Goal: Task Accomplishment & Management: Use online tool/utility

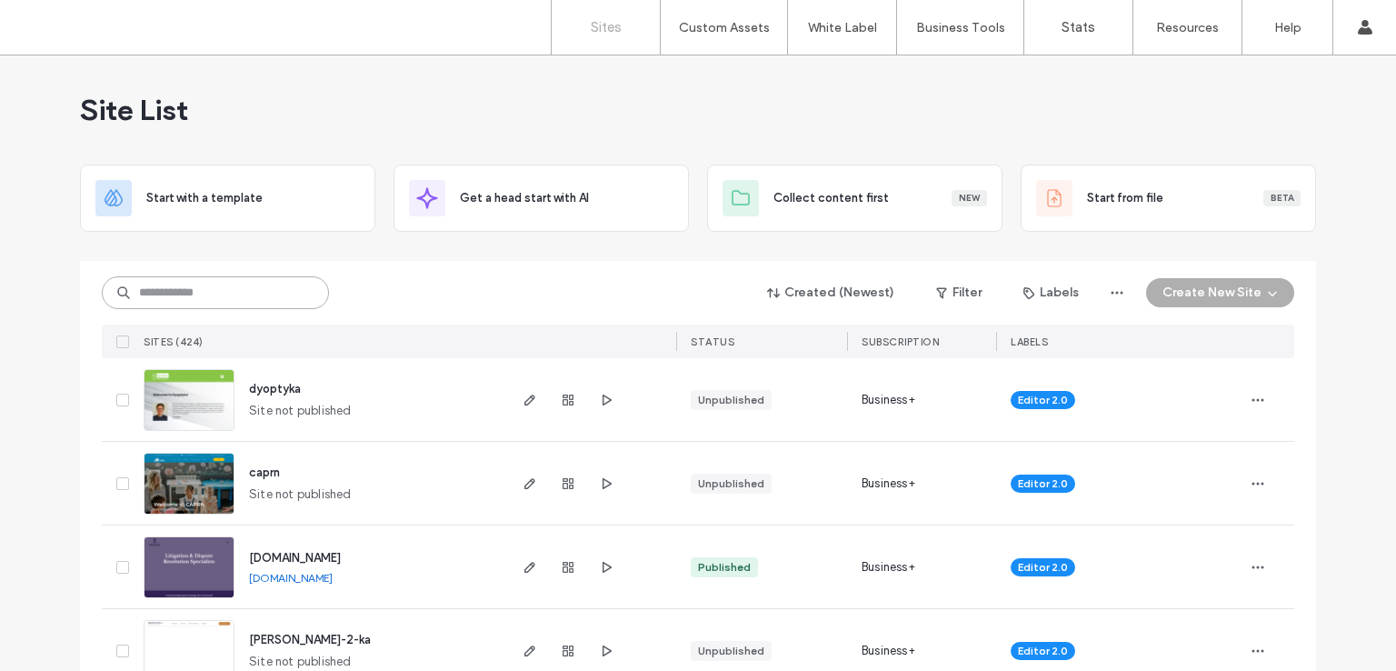
click at [237, 286] on input at bounding box center [215, 292] width 227 height 33
paste input "********"
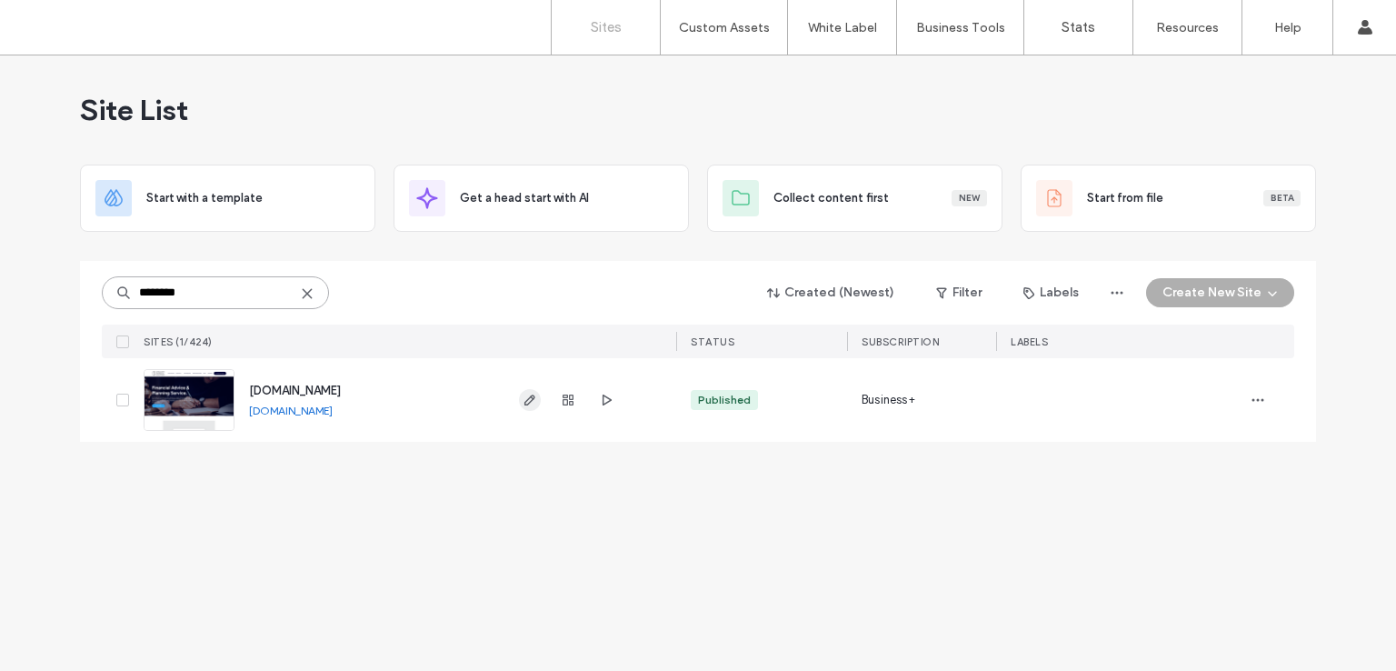
type input "********"
click at [520, 397] on span "button" at bounding box center [530, 400] width 22 height 22
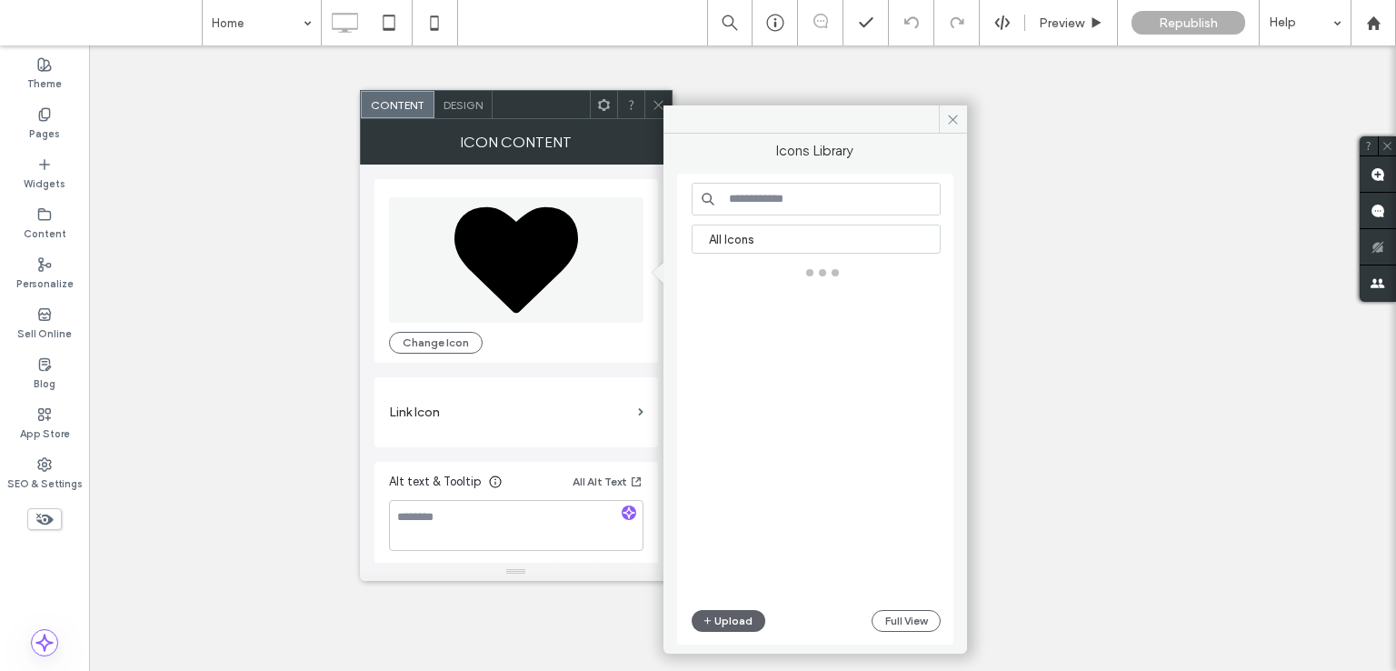
click at [792, 208] on input at bounding box center [816, 199] width 249 height 33
click at [790, 204] on input at bounding box center [816, 199] width 249 height 33
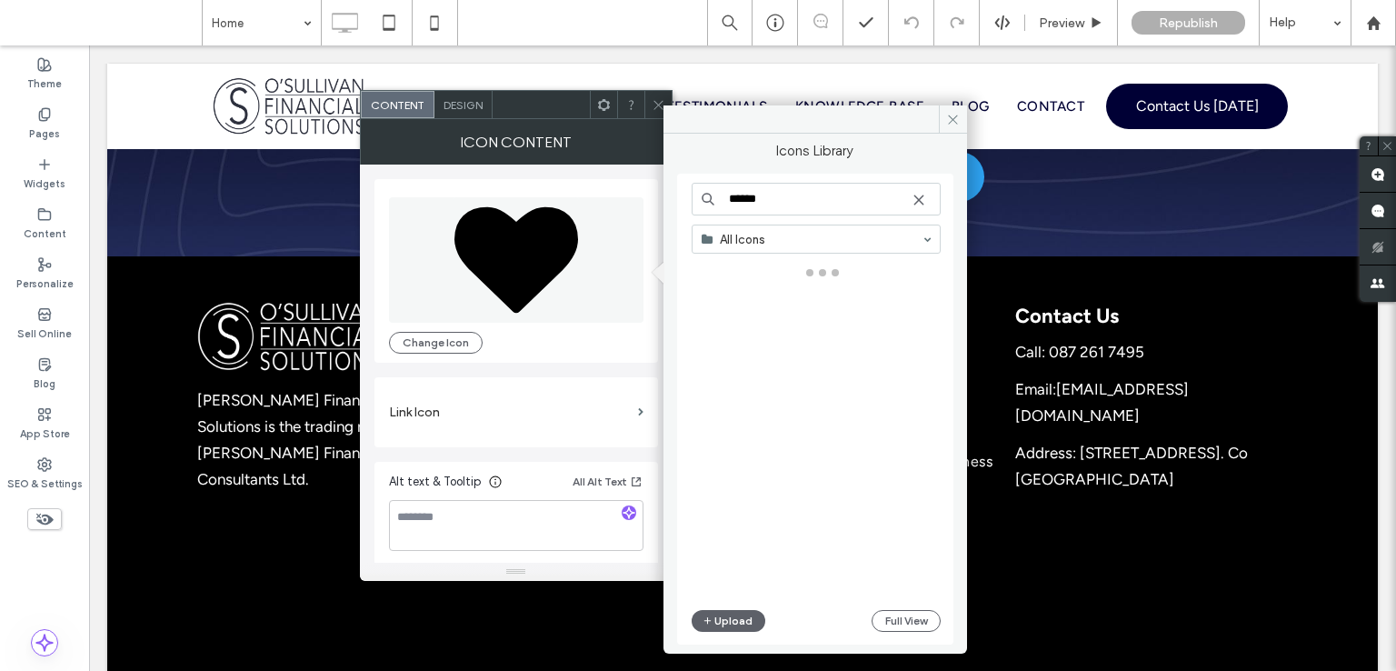
type input "******"
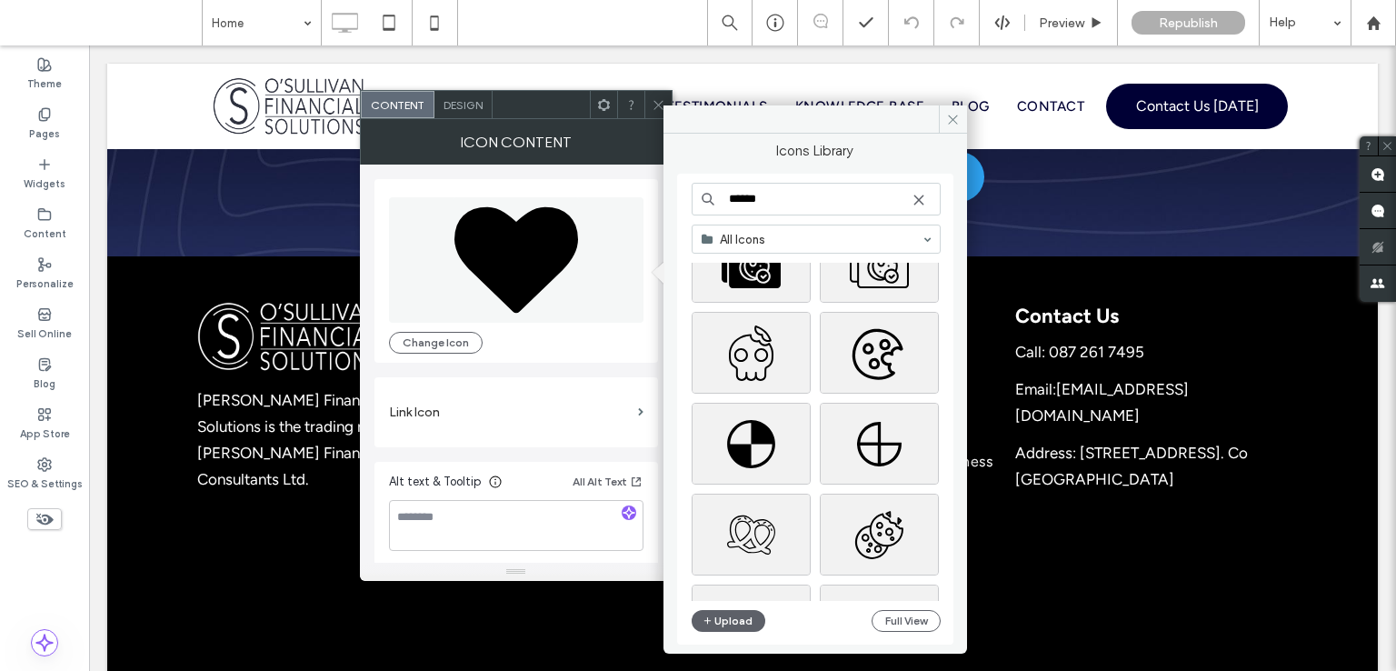
scroll to position [5778, 0]
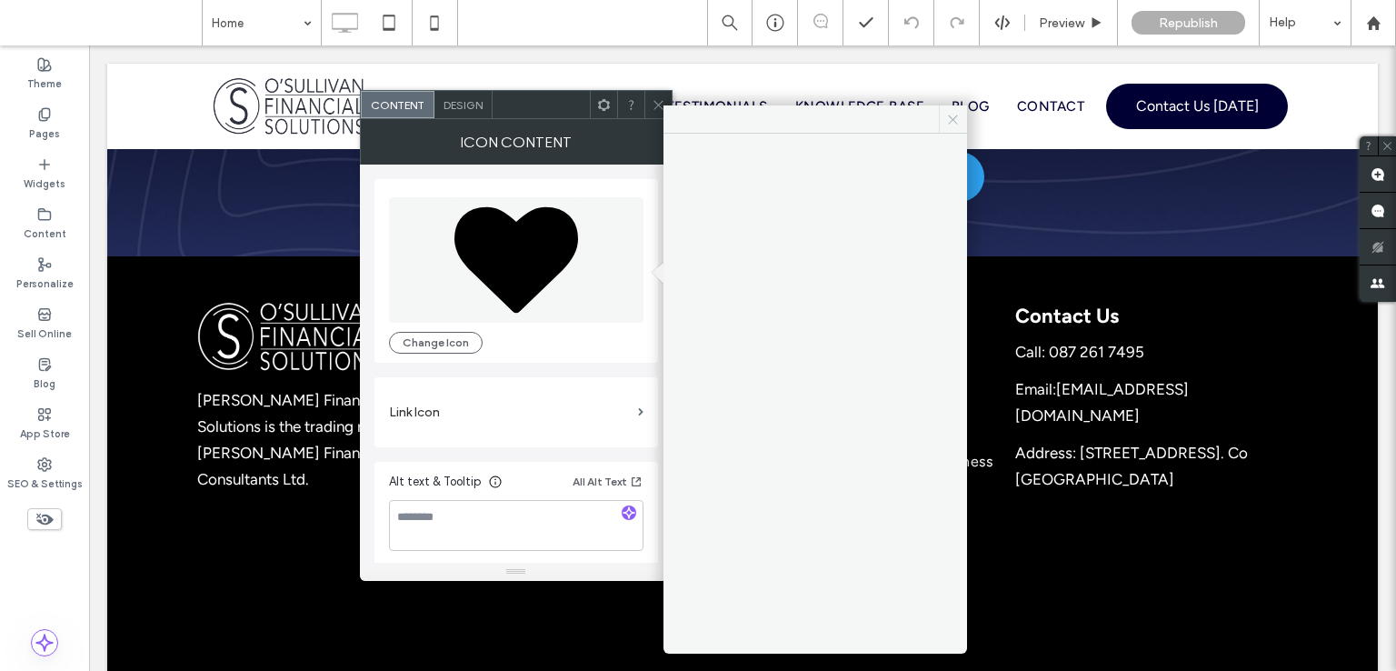
click at [959, 115] on icon at bounding box center [953, 120] width 14 height 14
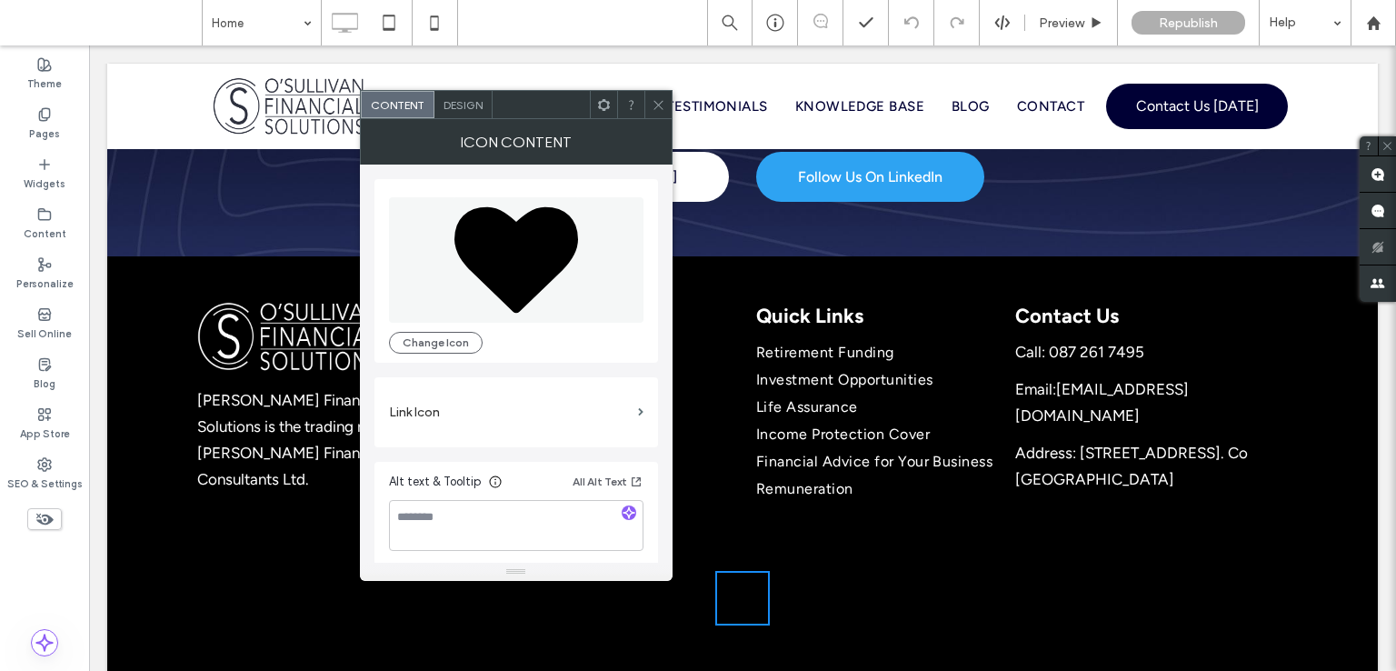
click at [506, 219] on icon at bounding box center [516, 260] width 124 height 106
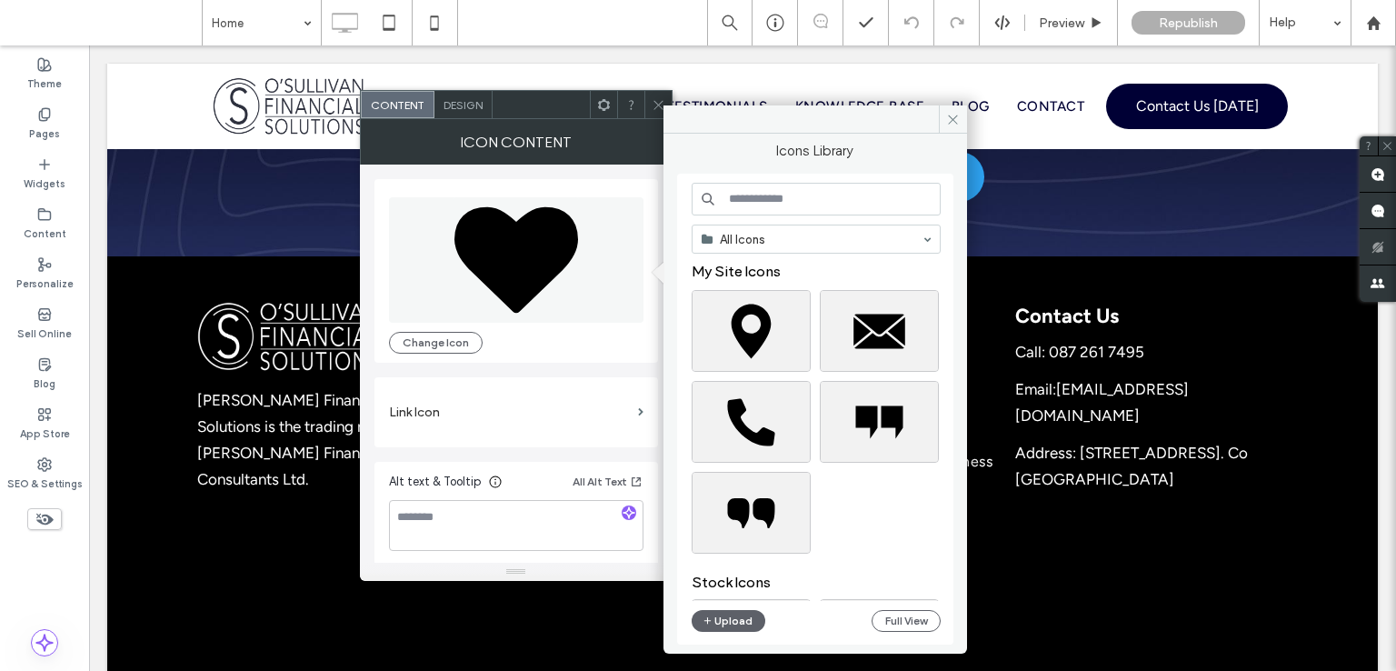
click at [766, 193] on input at bounding box center [816, 199] width 249 height 33
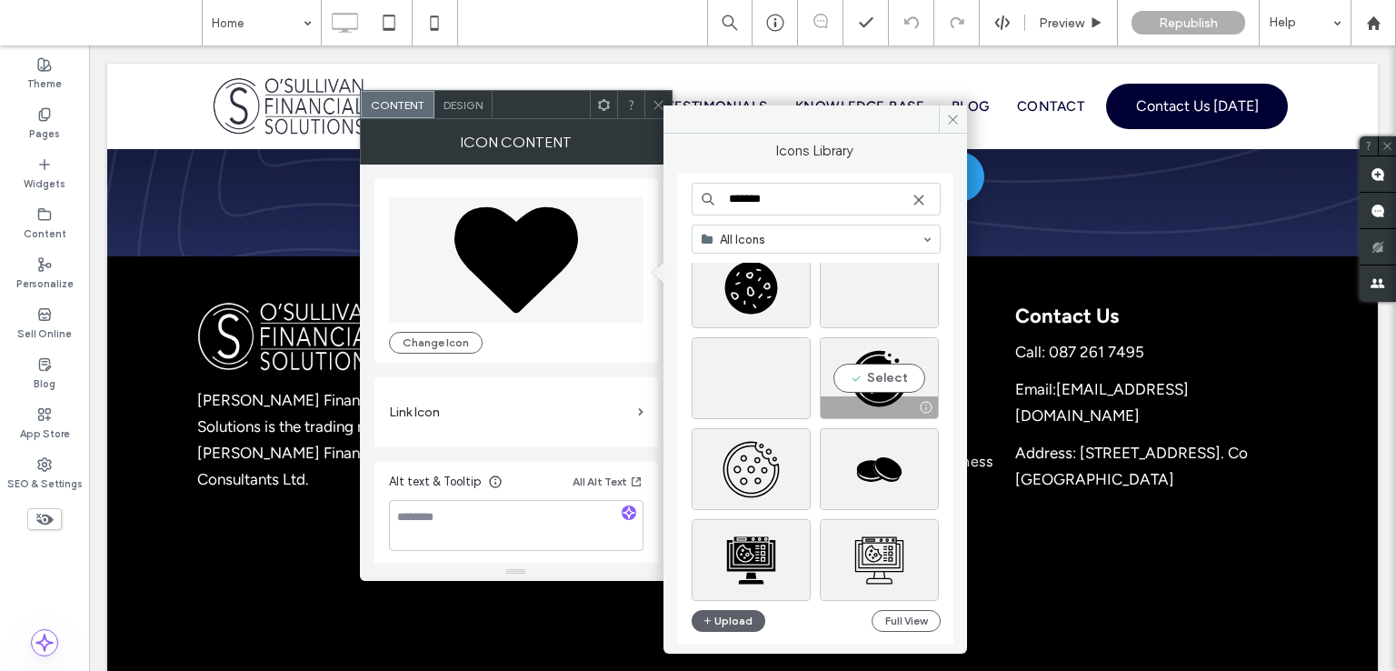
scroll to position [2432, 0]
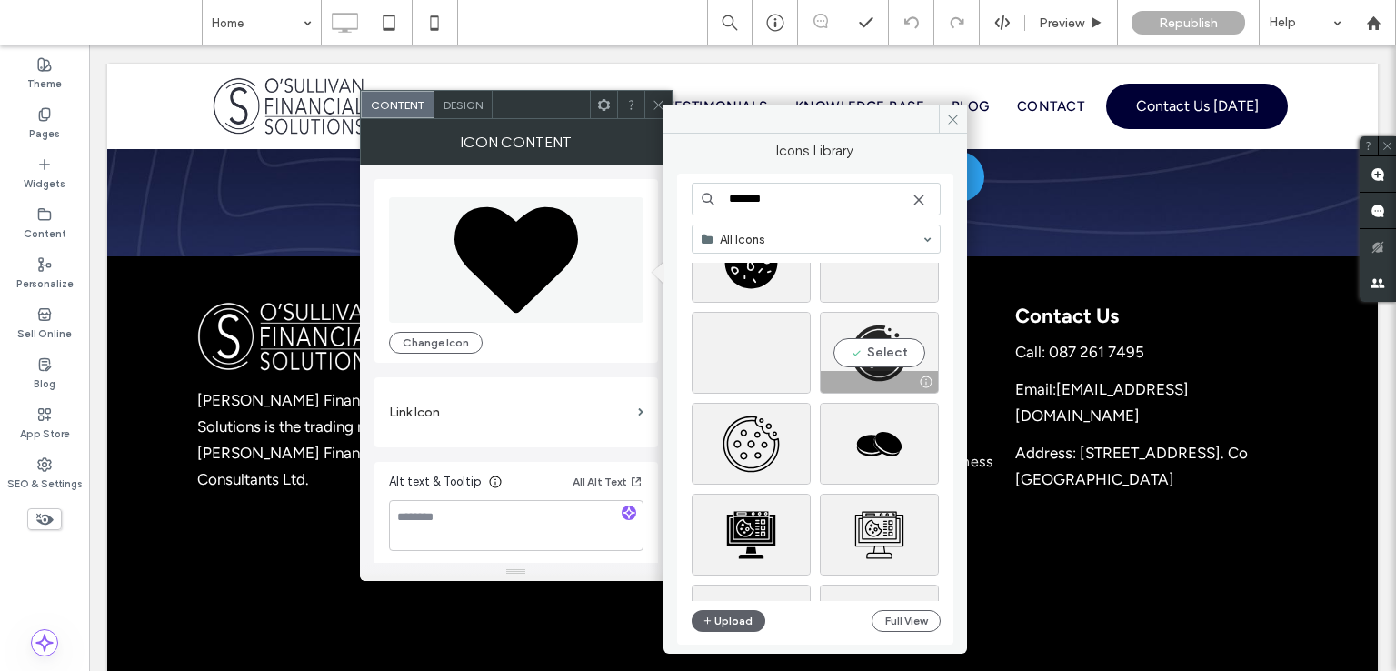
type input "******"
click at [873, 335] on div "Select" at bounding box center [879, 353] width 119 height 82
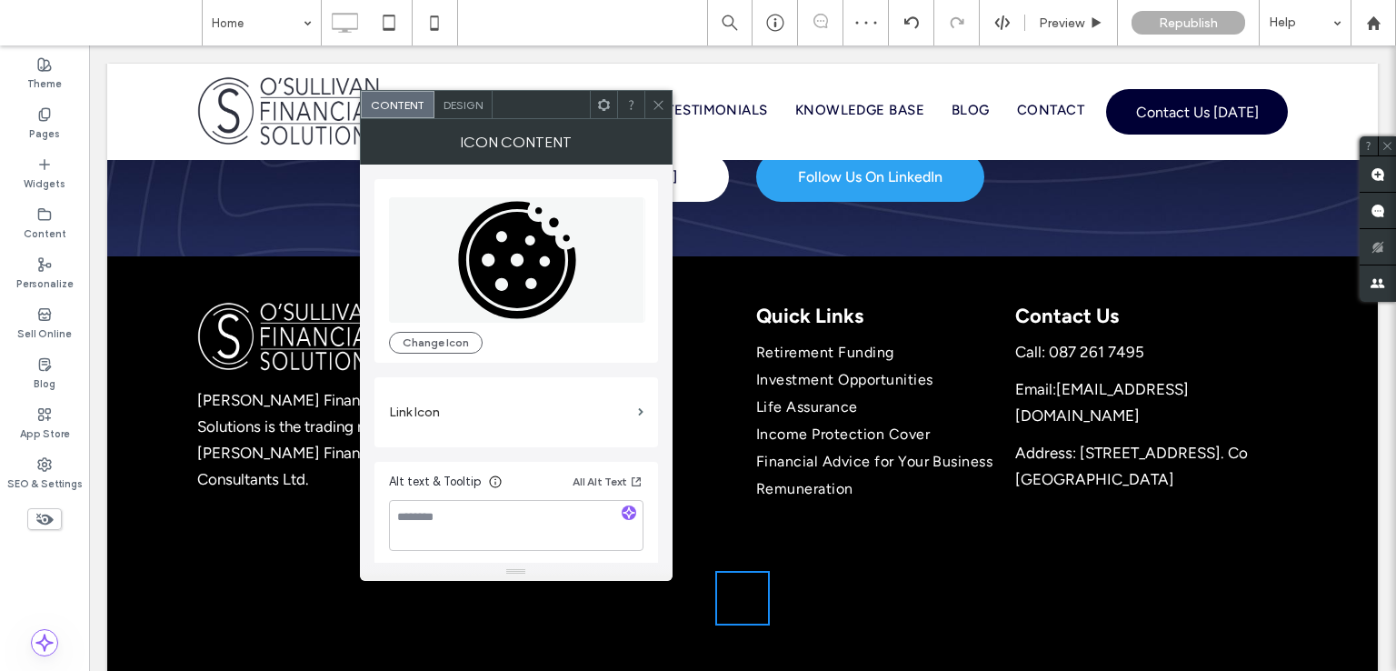
click at [476, 115] on div "Design" at bounding box center [463, 104] width 58 height 27
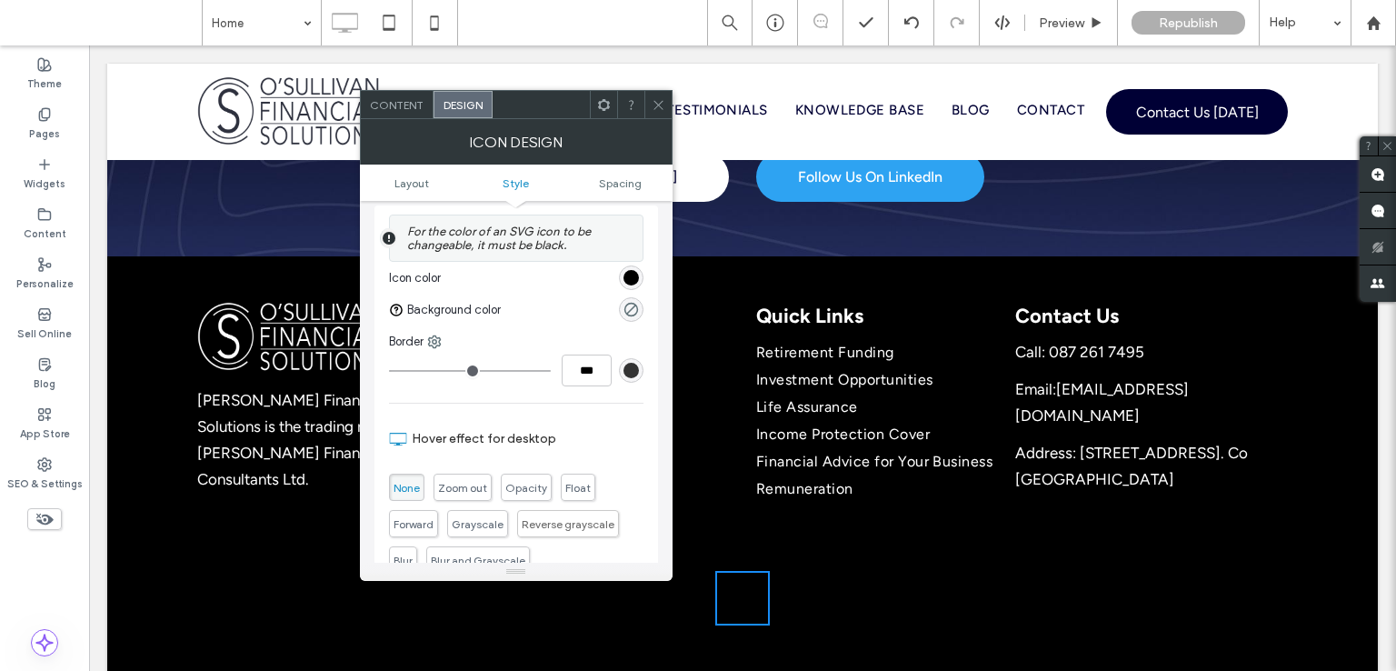
scroll to position [454, 0]
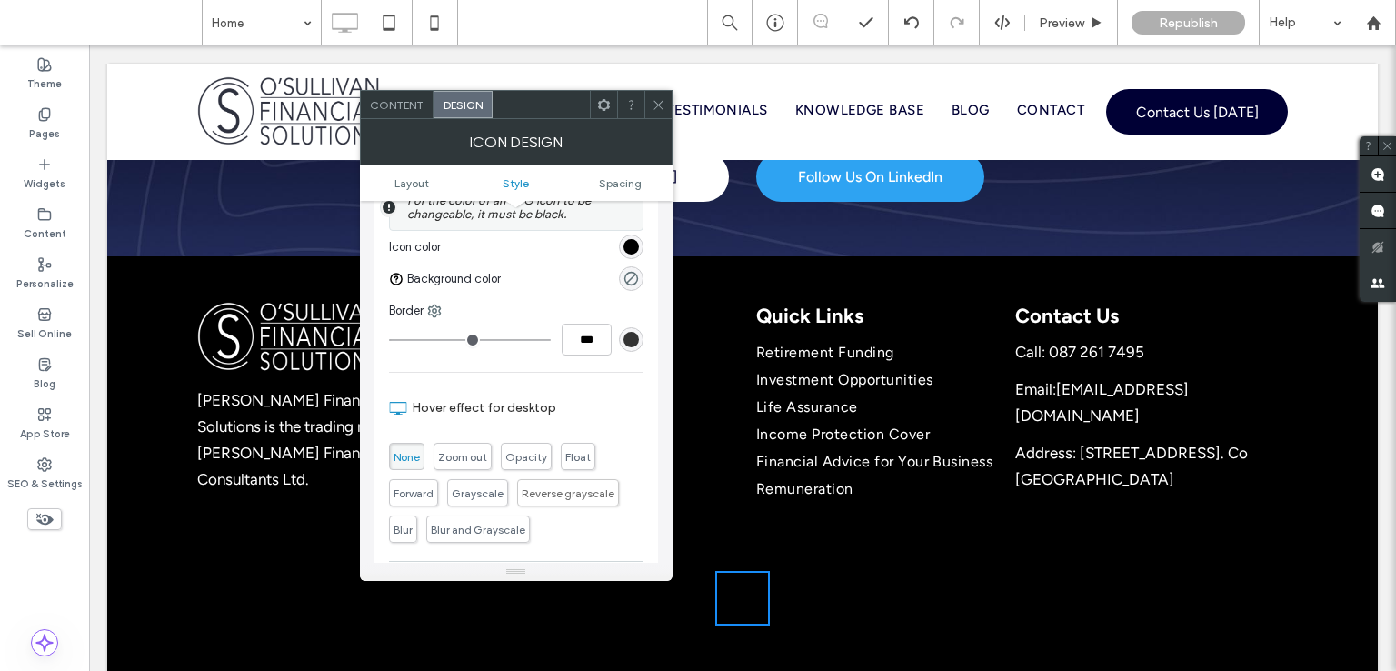
click at [629, 241] on div "rgb(0, 0, 0)" at bounding box center [631, 246] width 15 height 15
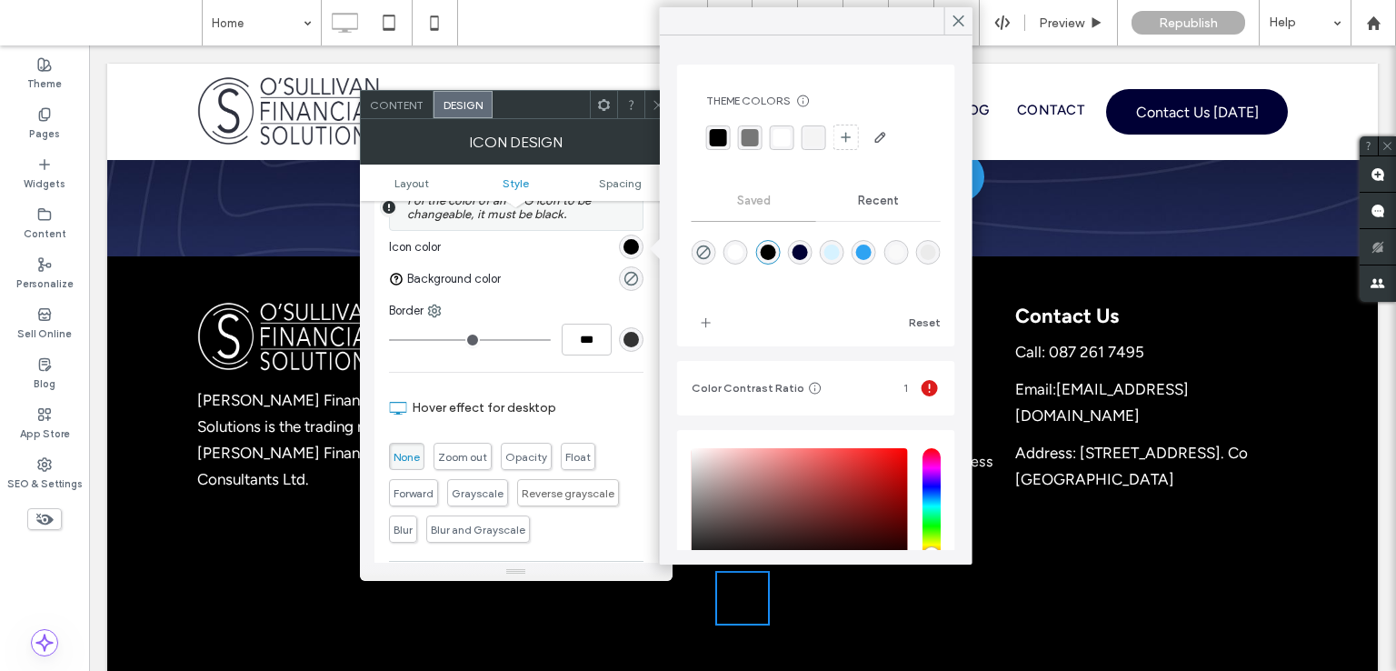
click at [876, 255] on div "rgba(46,163,242,1)" at bounding box center [864, 252] width 25 height 25
type input "*******"
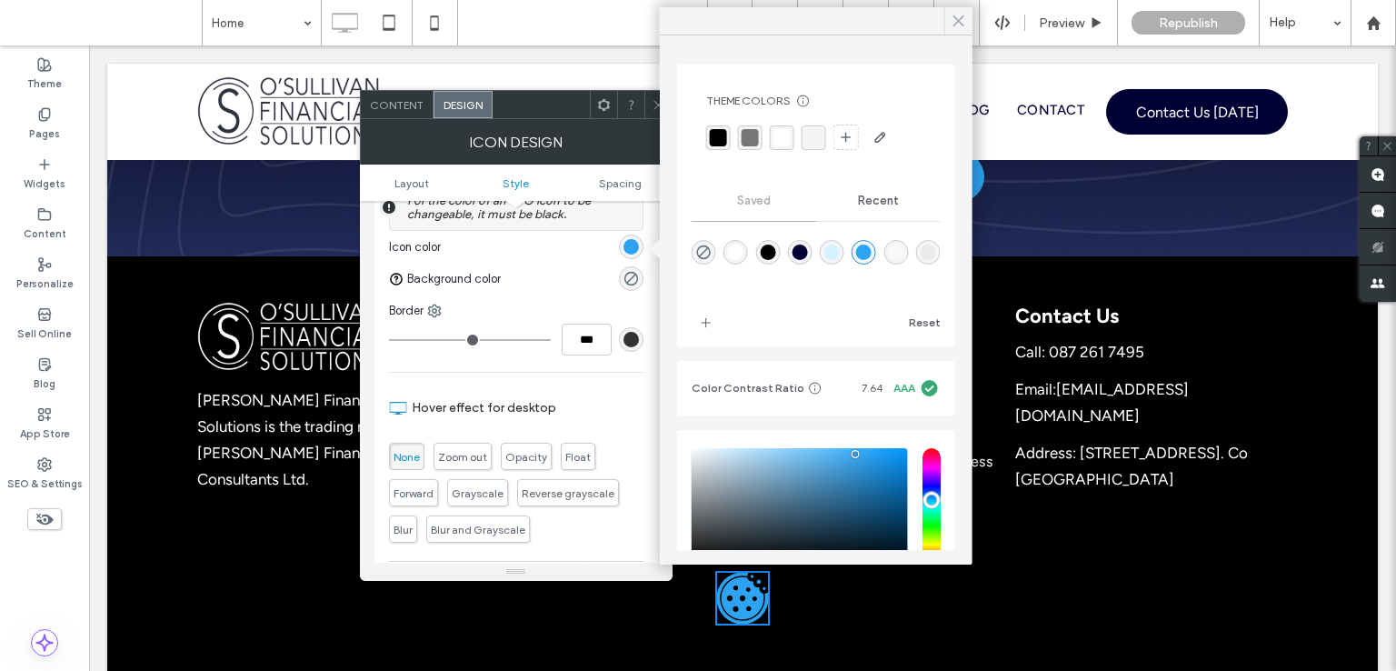
click at [960, 30] on span at bounding box center [959, 20] width 16 height 27
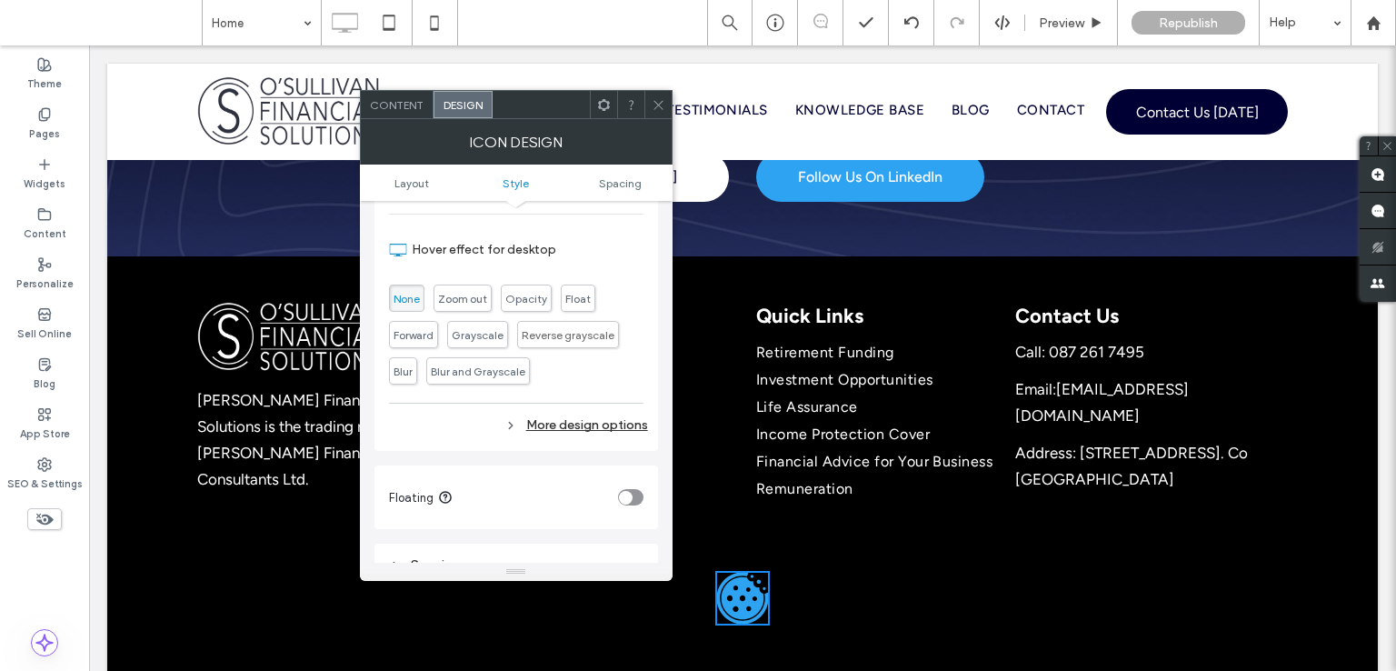
scroll to position [636, 0]
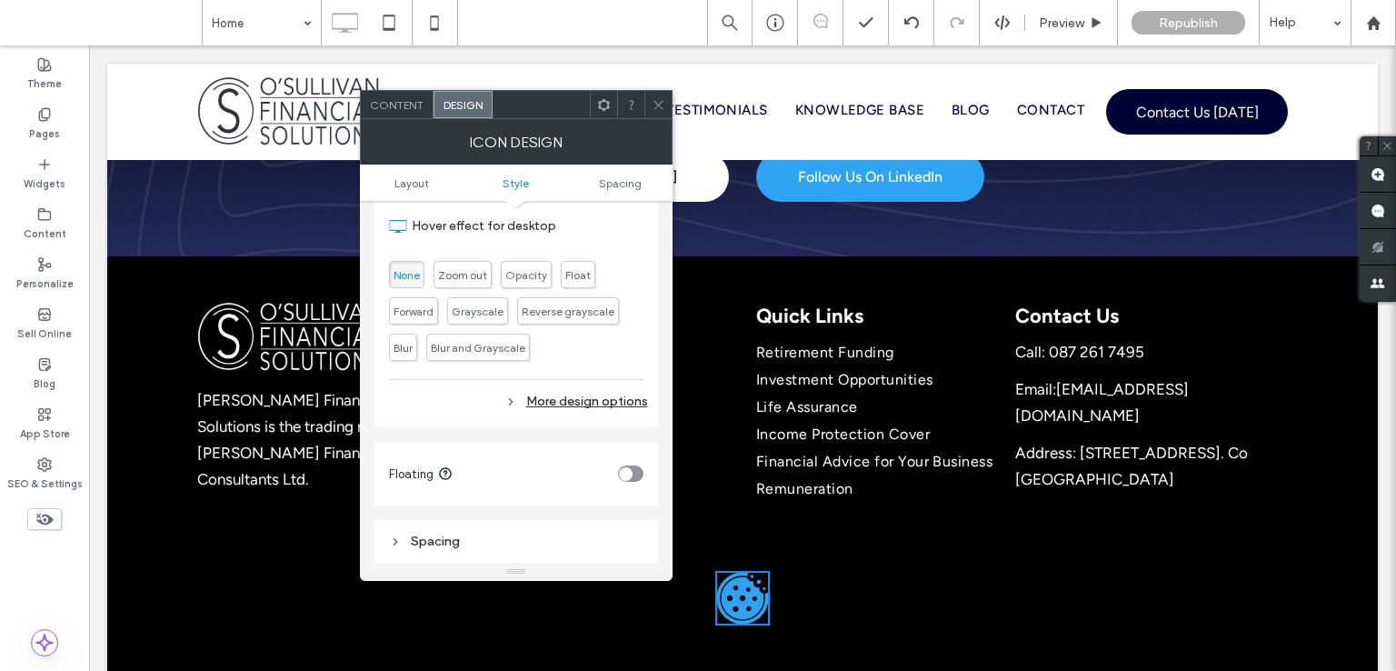
click at [637, 471] on div "toggle" at bounding box center [630, 473] width 25 height 16
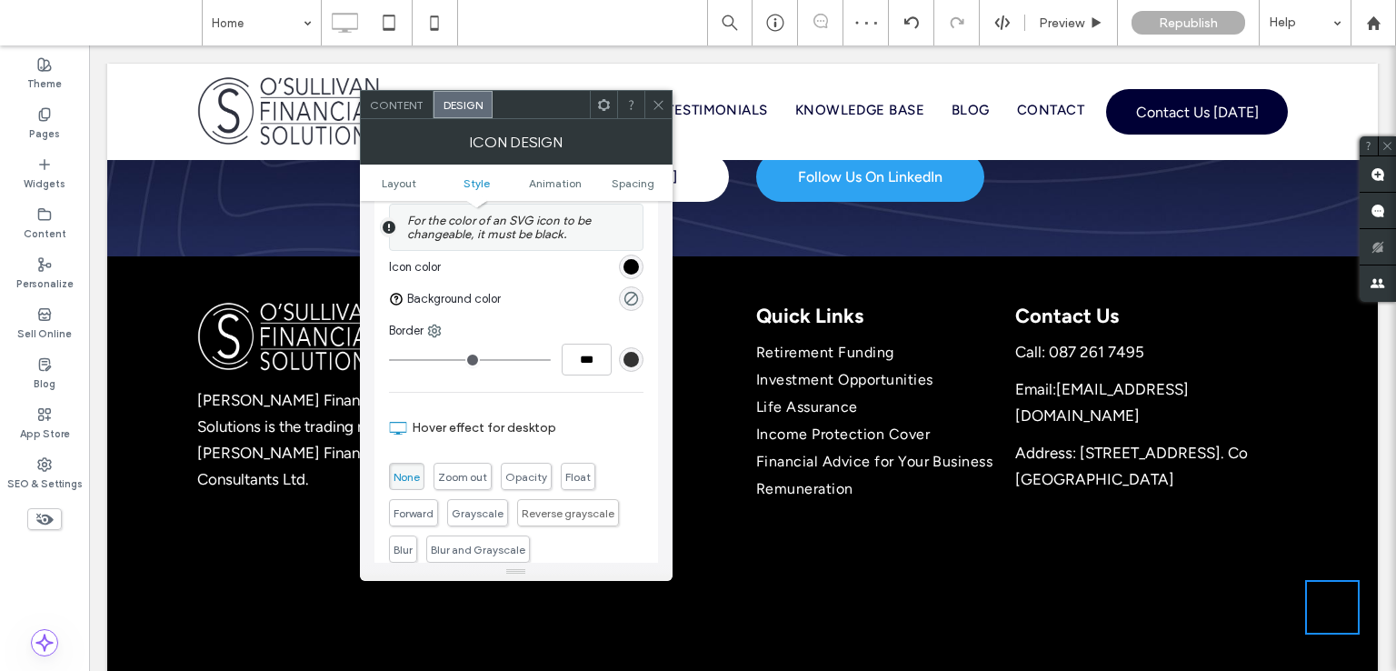
scroll to position [424, 0]
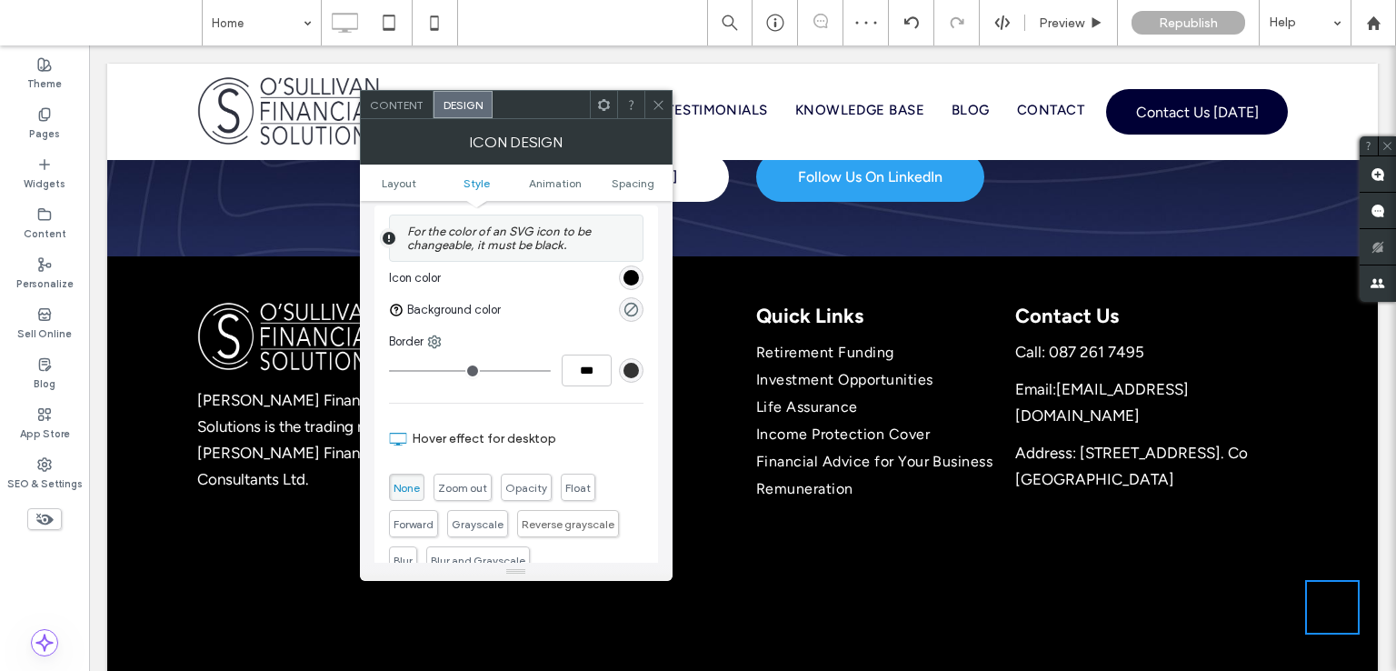
click at [633, 278] on div "rgb(0, 0, 0)" at bounding box center [631, 277] width 15 height 15
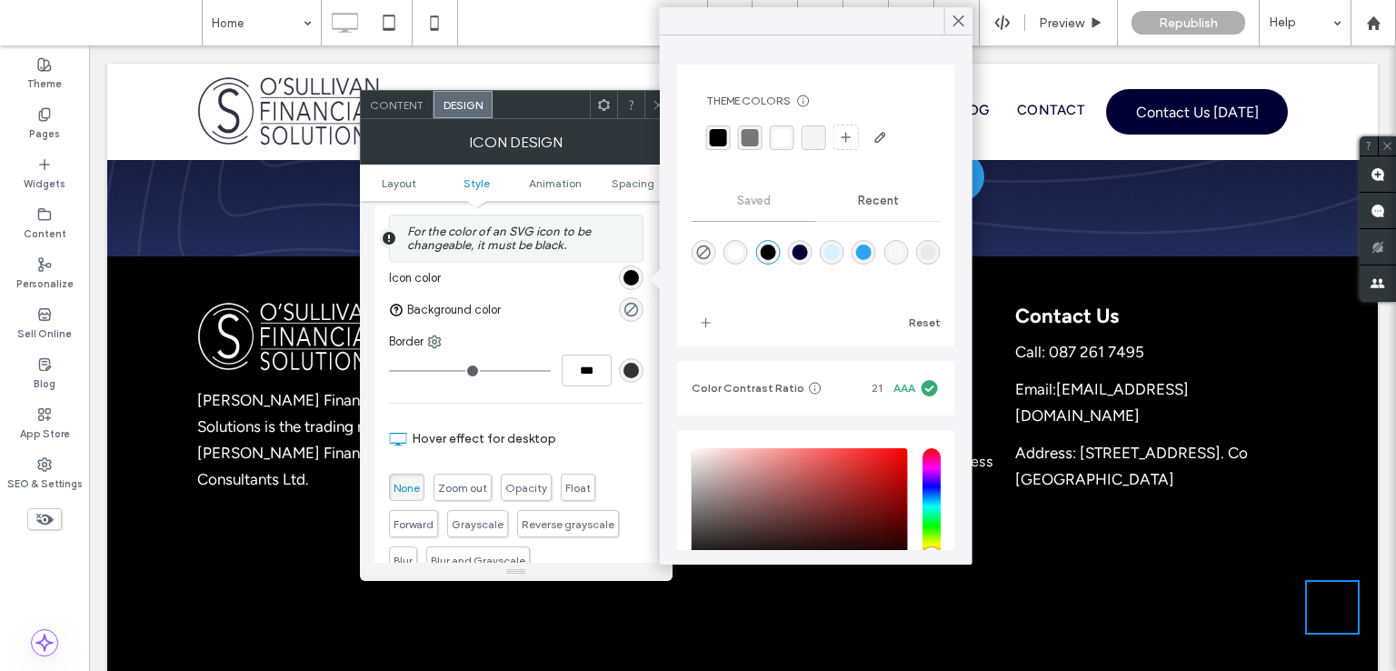
click at [872, 248] on div "rgba(46,163,242,1)" at bounding box center [863, 252] width 15 height 15
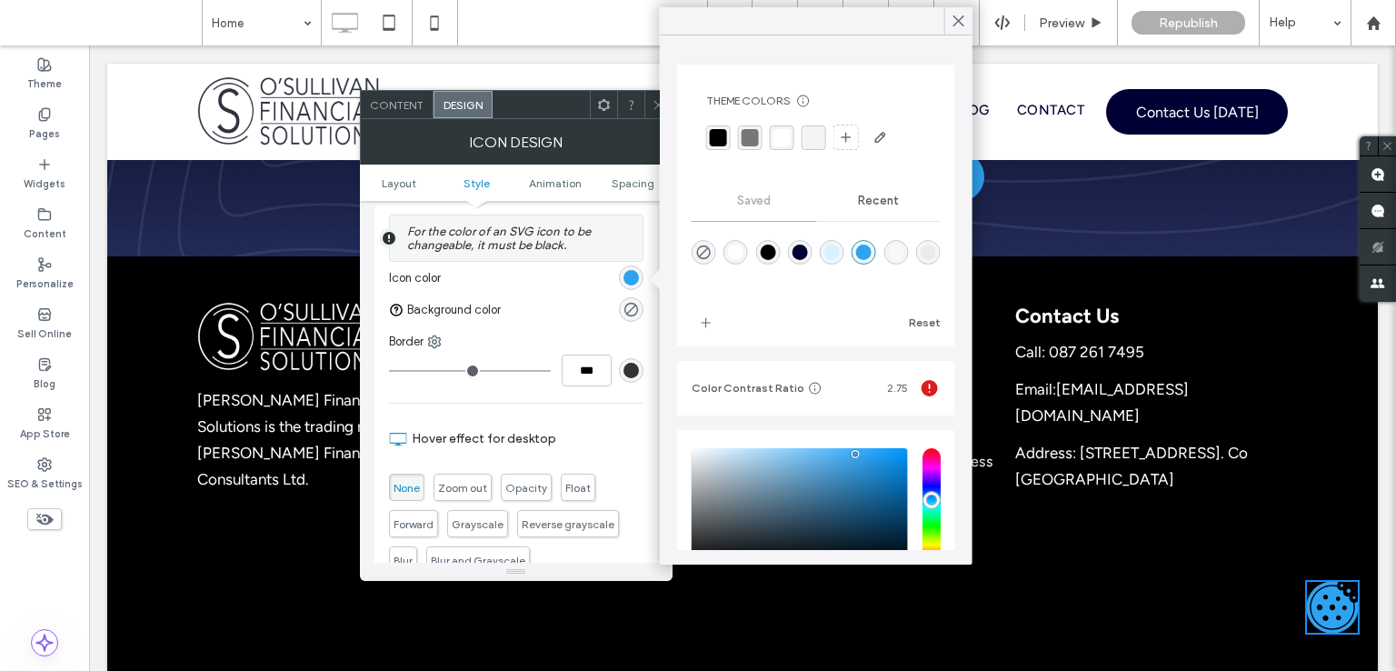
type input "*******"
click at [964, 20] on icon at bounding box center [959, 21] width 16 height 16
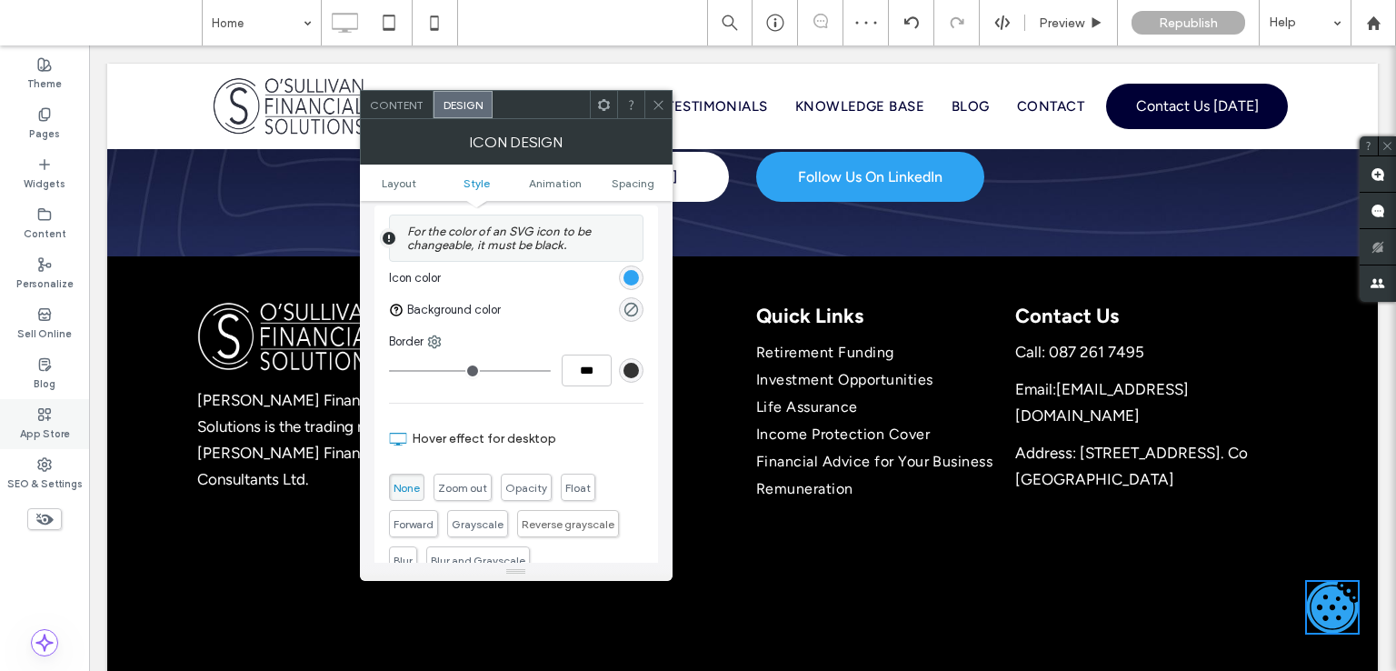
scroll to position [727, 0]
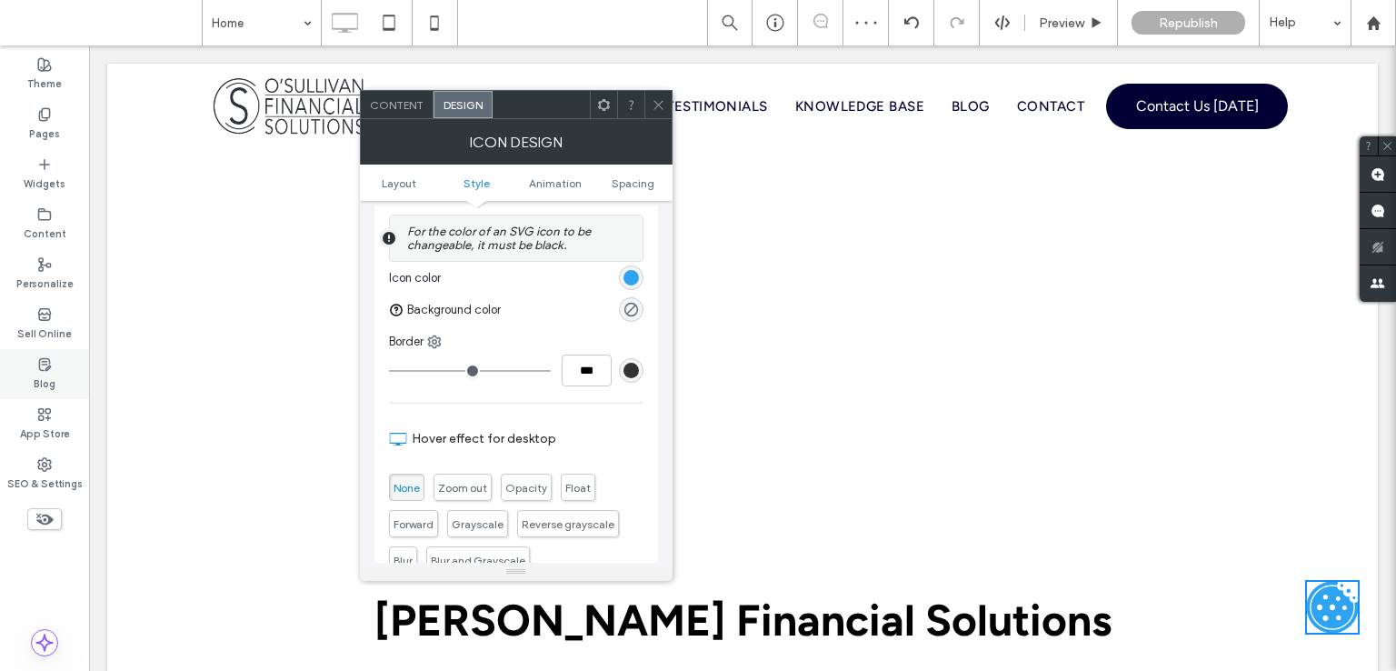
click at [52, 420] on div "App Store" at bounding box center [44, 424] width 89 height 50
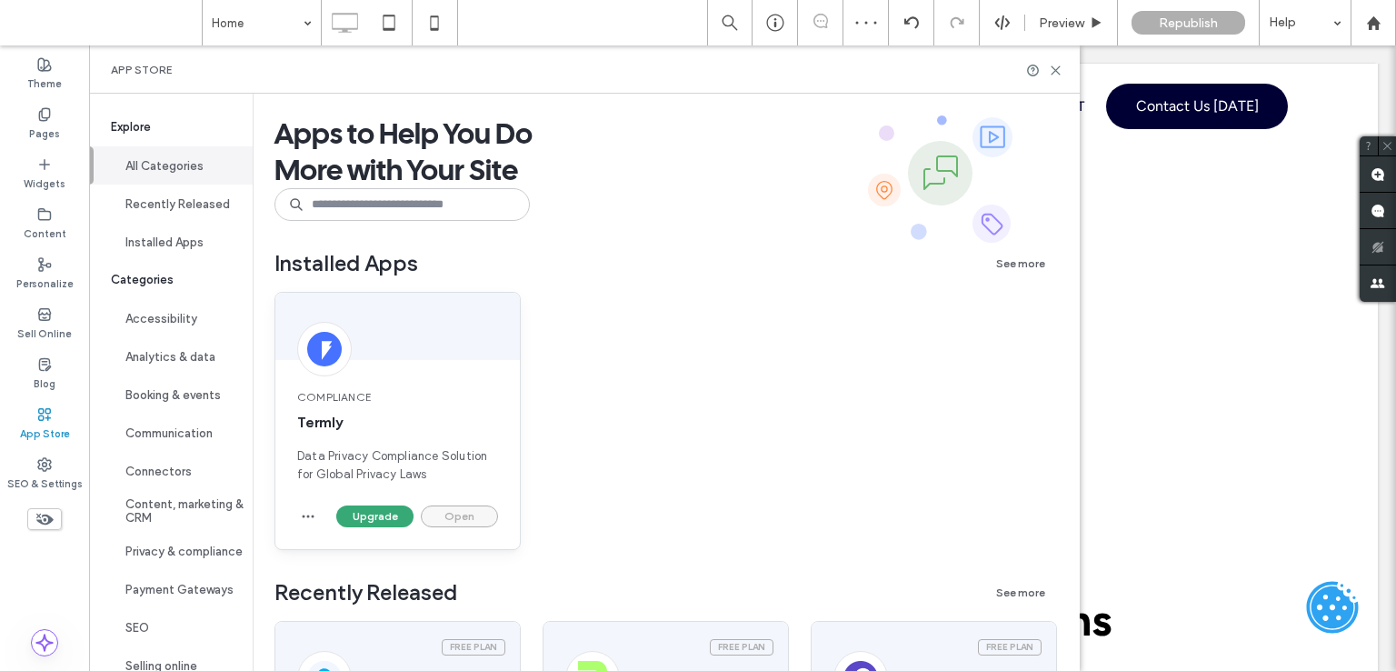
click at [467, 521] on button "Open" at bounding box center [459, 516] width 77 height 22
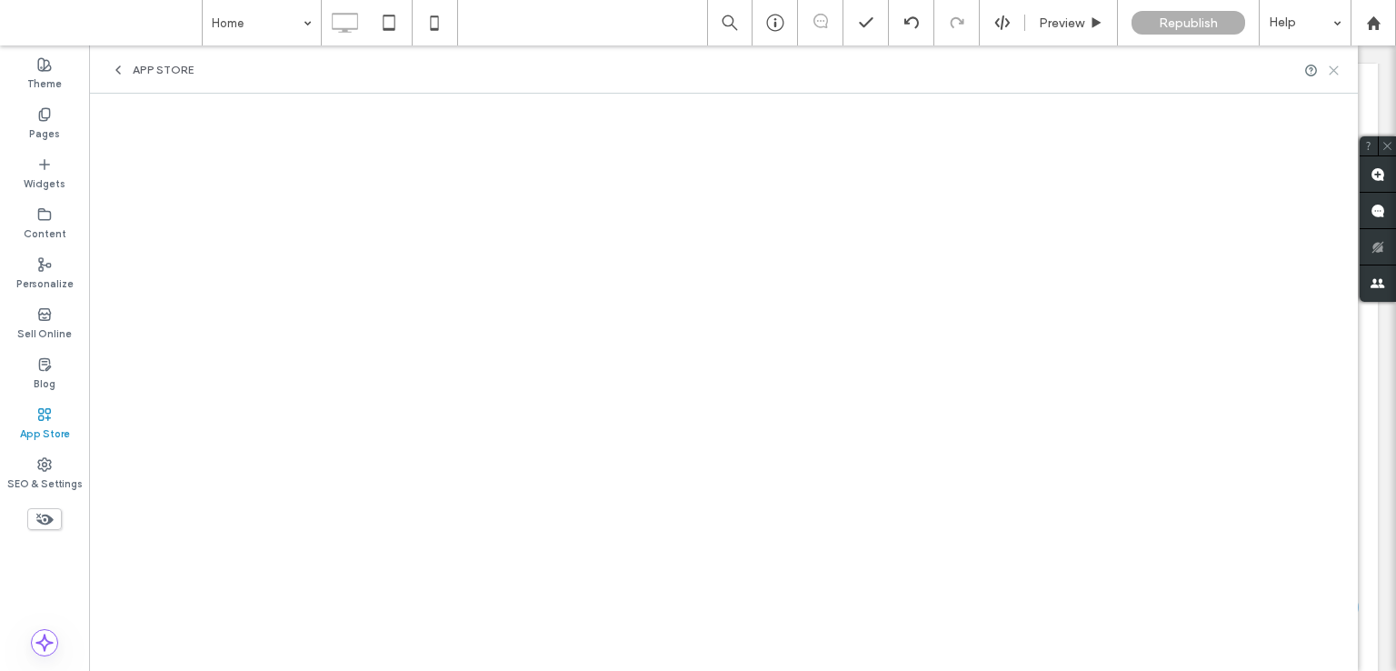
click at [1334, 66] on icon at bounding box center [1334, 71] width 14 height 14
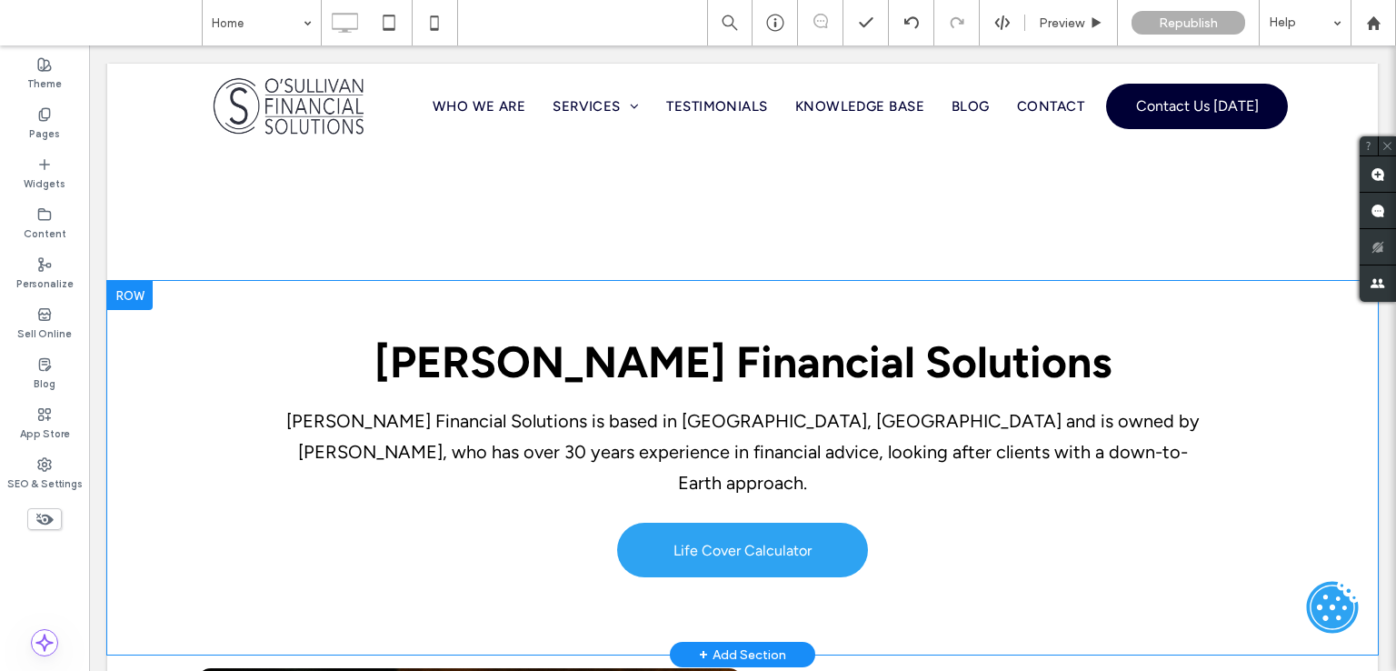
scroll to position [1091, 0]
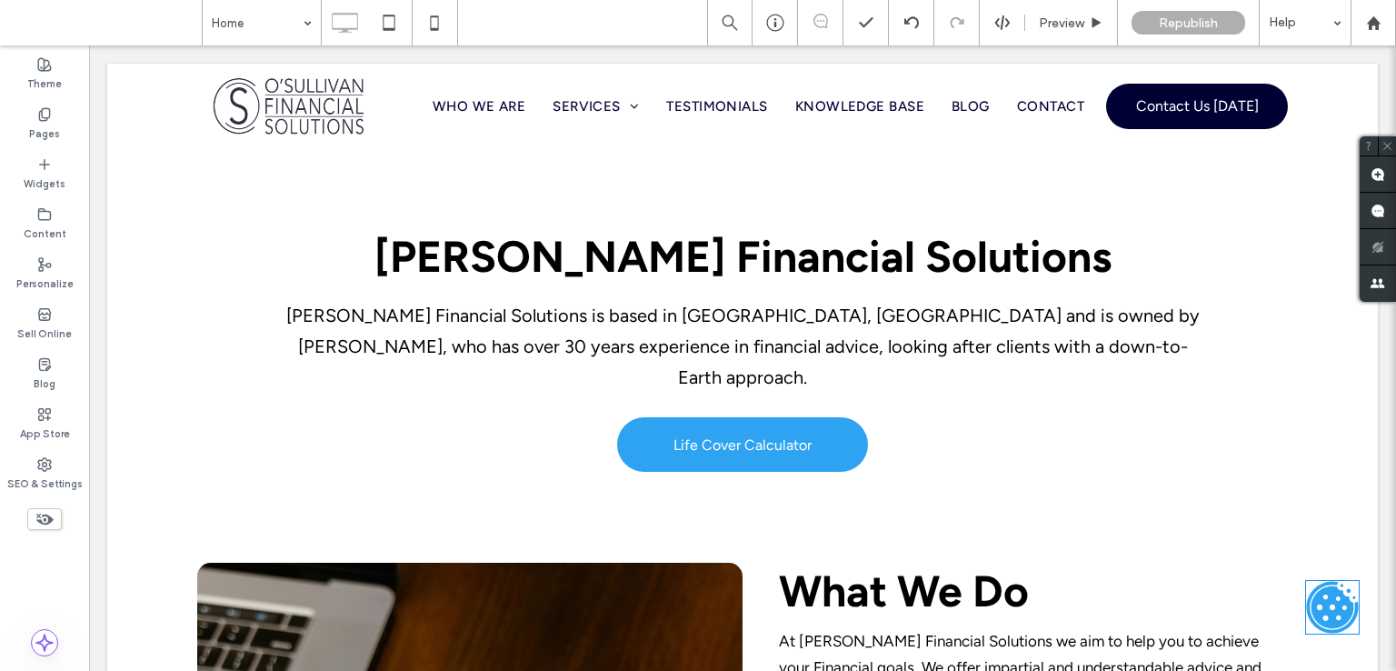
click at [1316, 608] on icon at bounding box center [1332, 607] width 55 height 55
click at [1317, 605] on icon at bounding box center [1332, 607] width 55 height 55
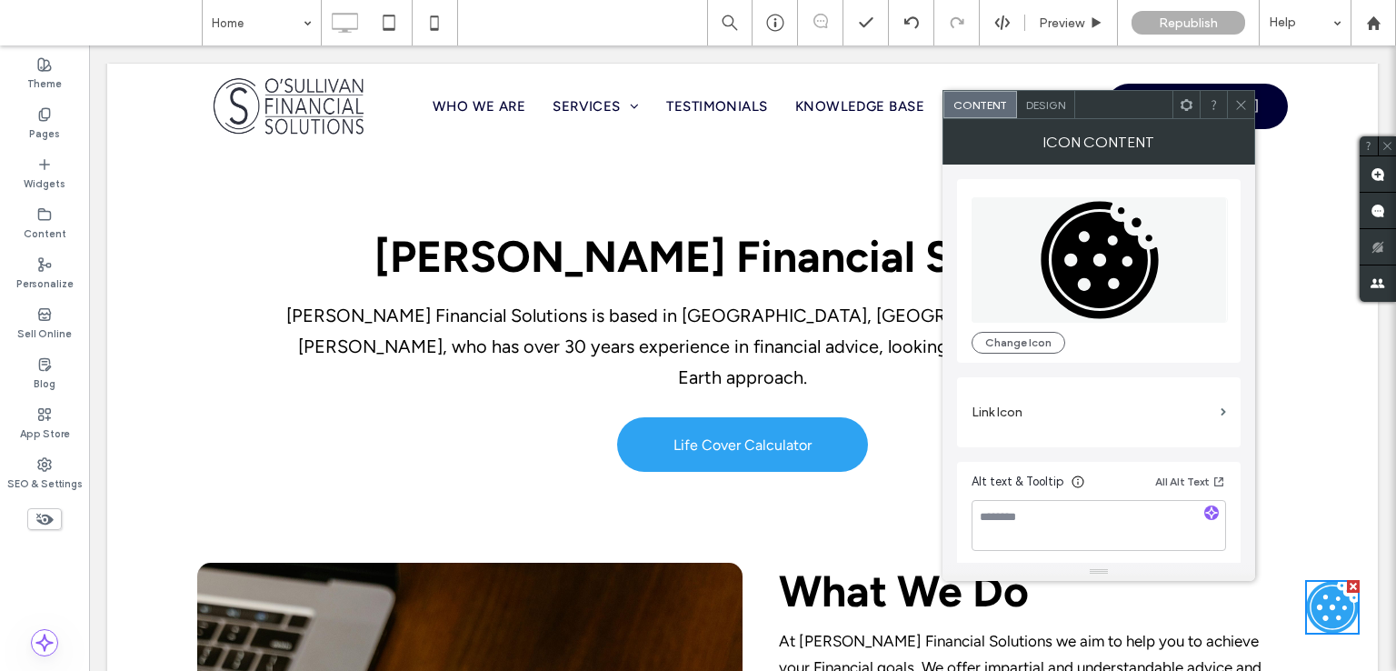
click at [1041, 112] on div "Design" at bounding box center [1046, 104] width 58 height 27
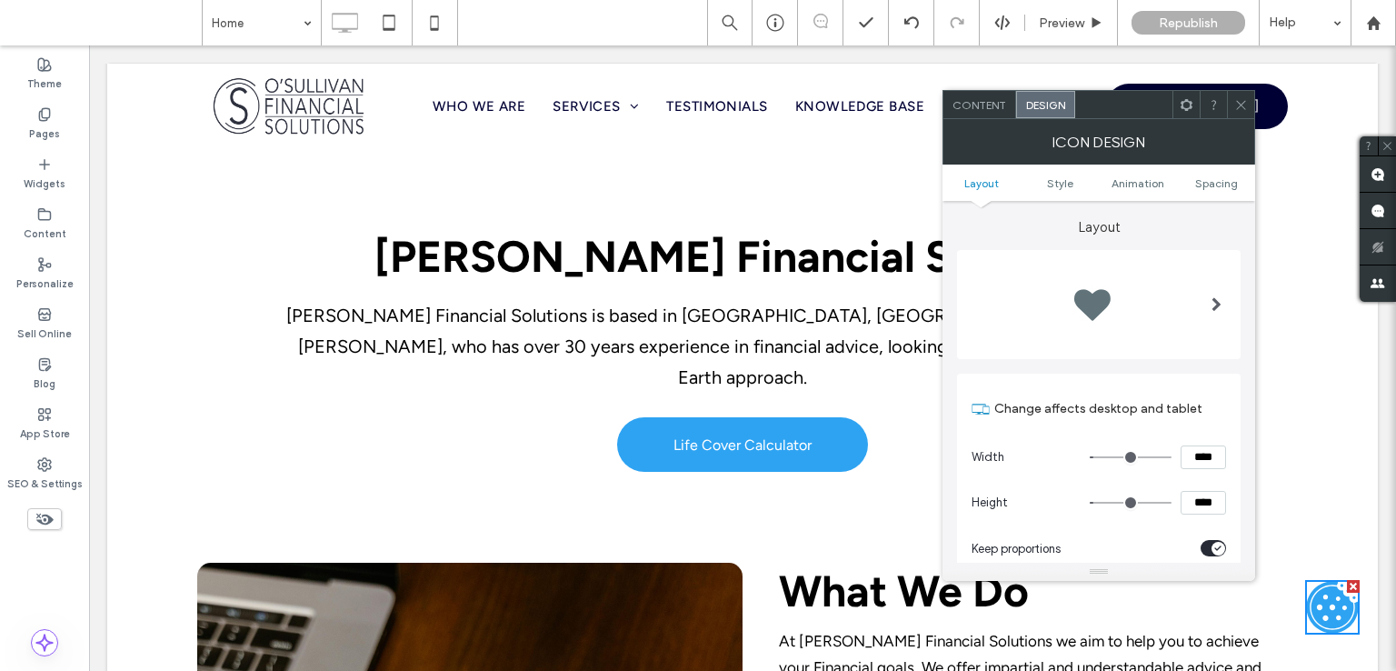
click at [1187, 107] on use at bounding box center [1187, 104] width 12 height 12
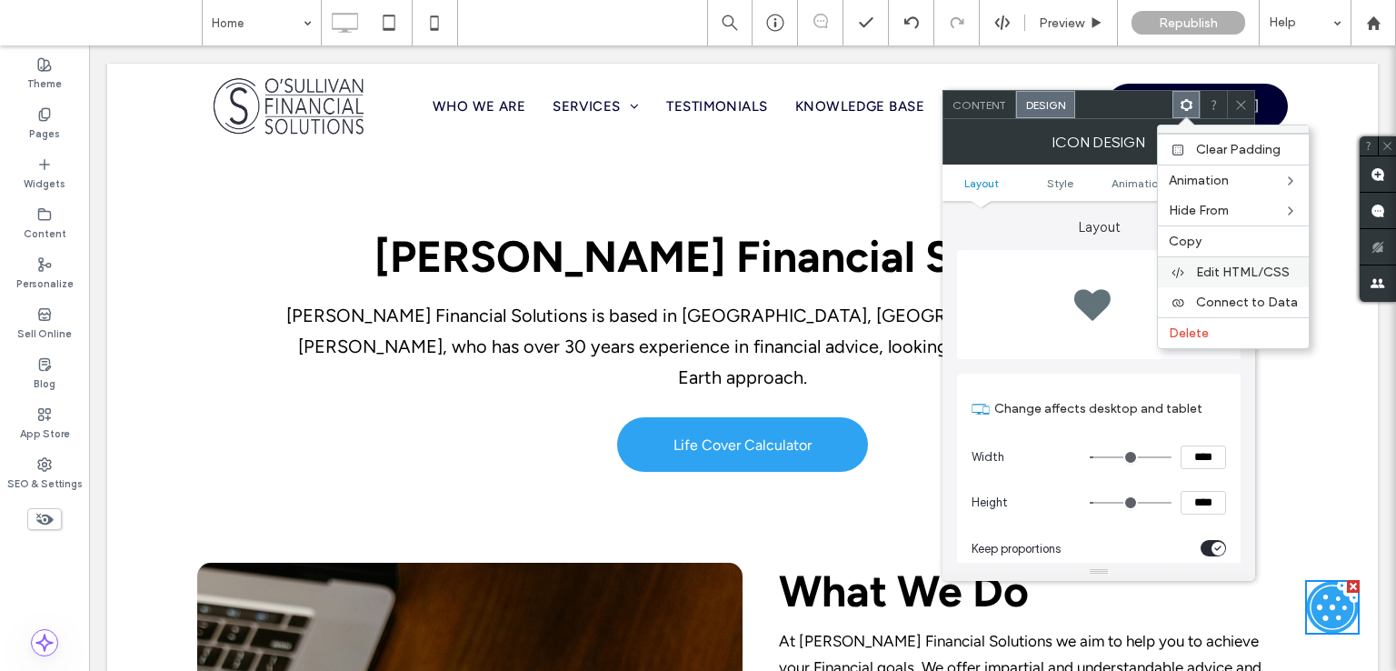
drag, startPoint x: 1223, startPoint y: 260, endPoint x: 1133, endPoint y: 215, distance: 100.8
click at [1223, 260] on div "Edit HTML/CSS" at bounding box center [1233, 271] width 151 height 31
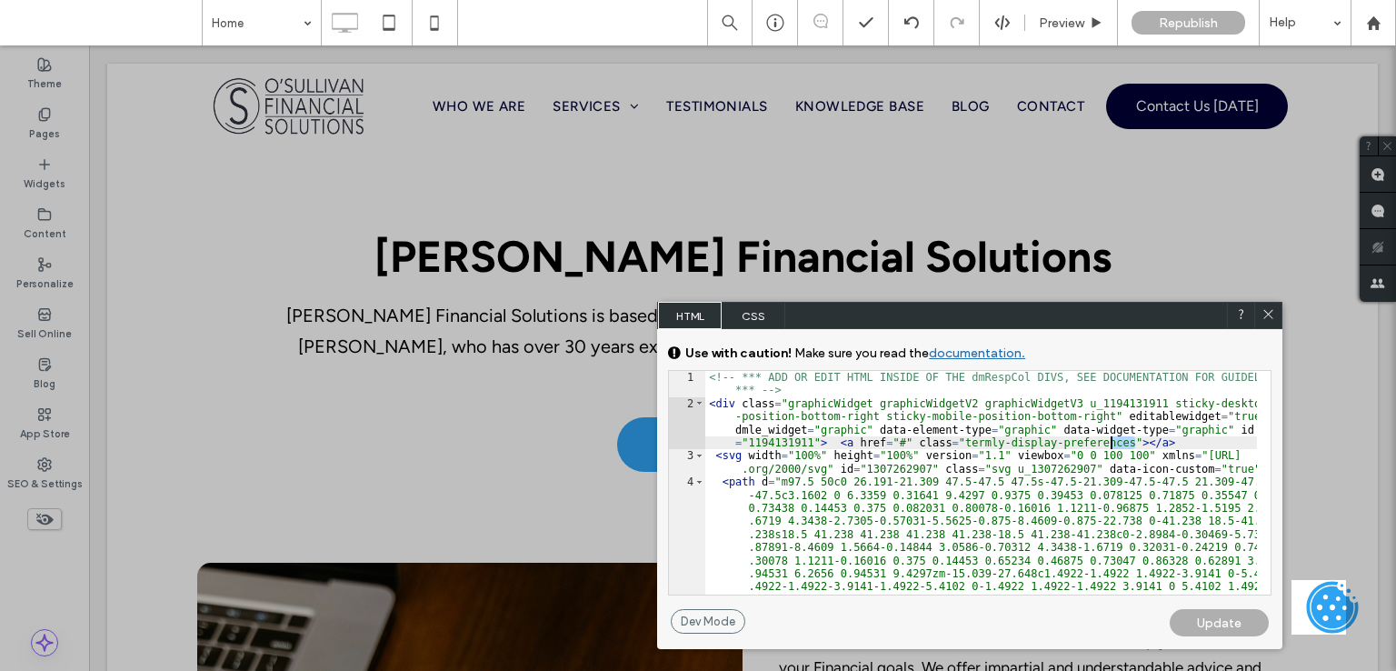
drag, startPoint x: 1124, startPoint y: 444, endPoint x: 1109, endPoint y: 444, distance: 14.5
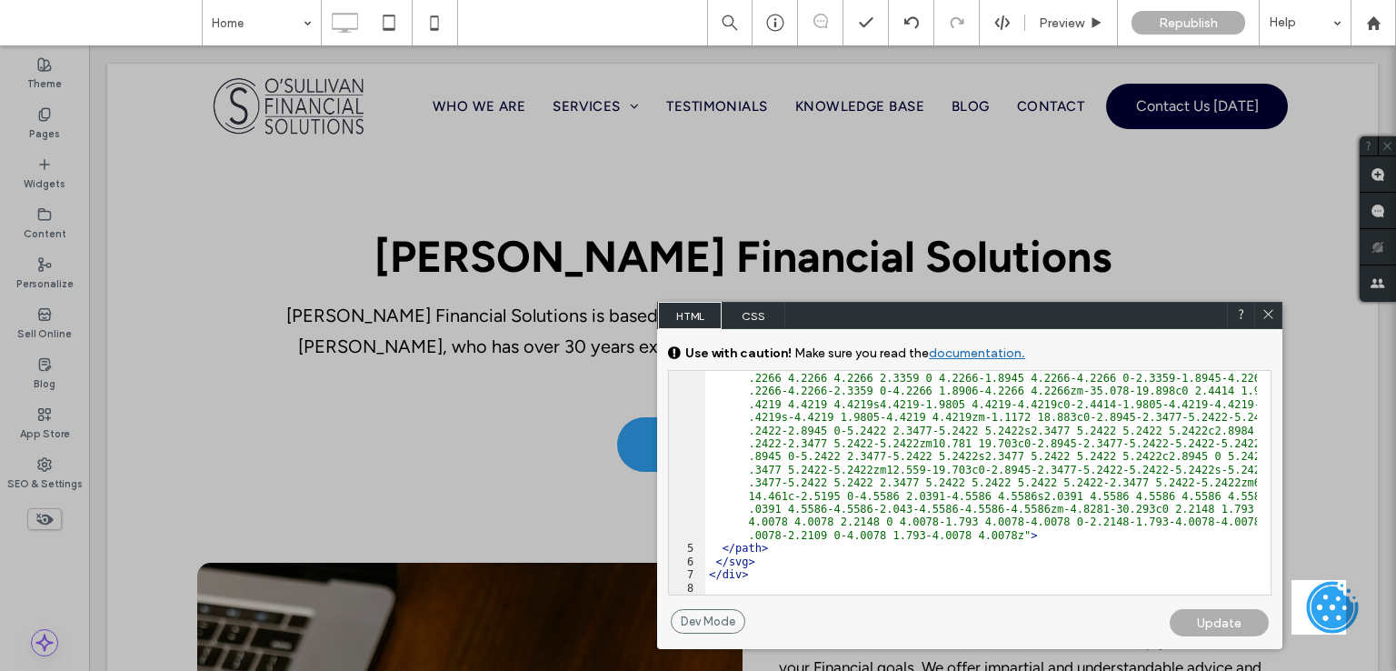
scroll to position [391, 0]
click at [776, 546] on div "< path d = "m97.5 50c0 26.191-21.309 47.5-47.5 47.5s-47.5-21.309-47.5-47.5 21.3…" at bounding box center [981, 431] width 552 height 694
type textarea "**"
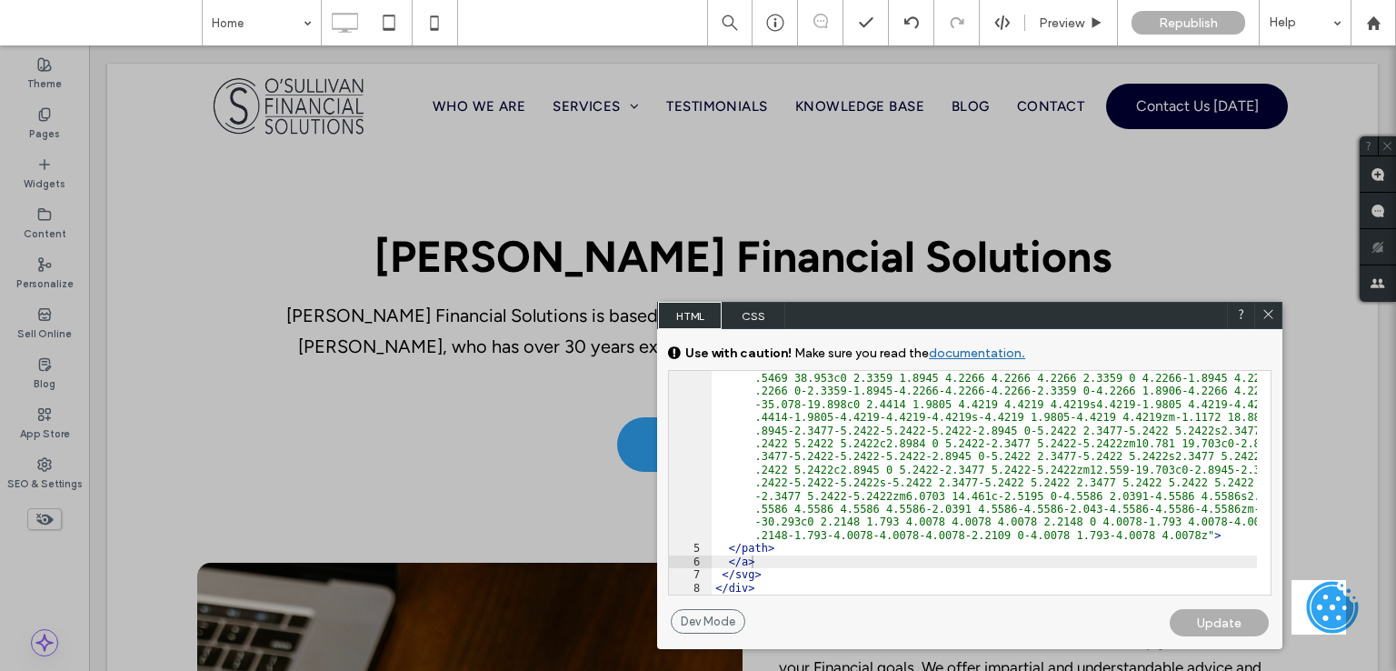
click at [1218, 620] on div "Update" at bounding box center [1219, 622] width 99 height 27
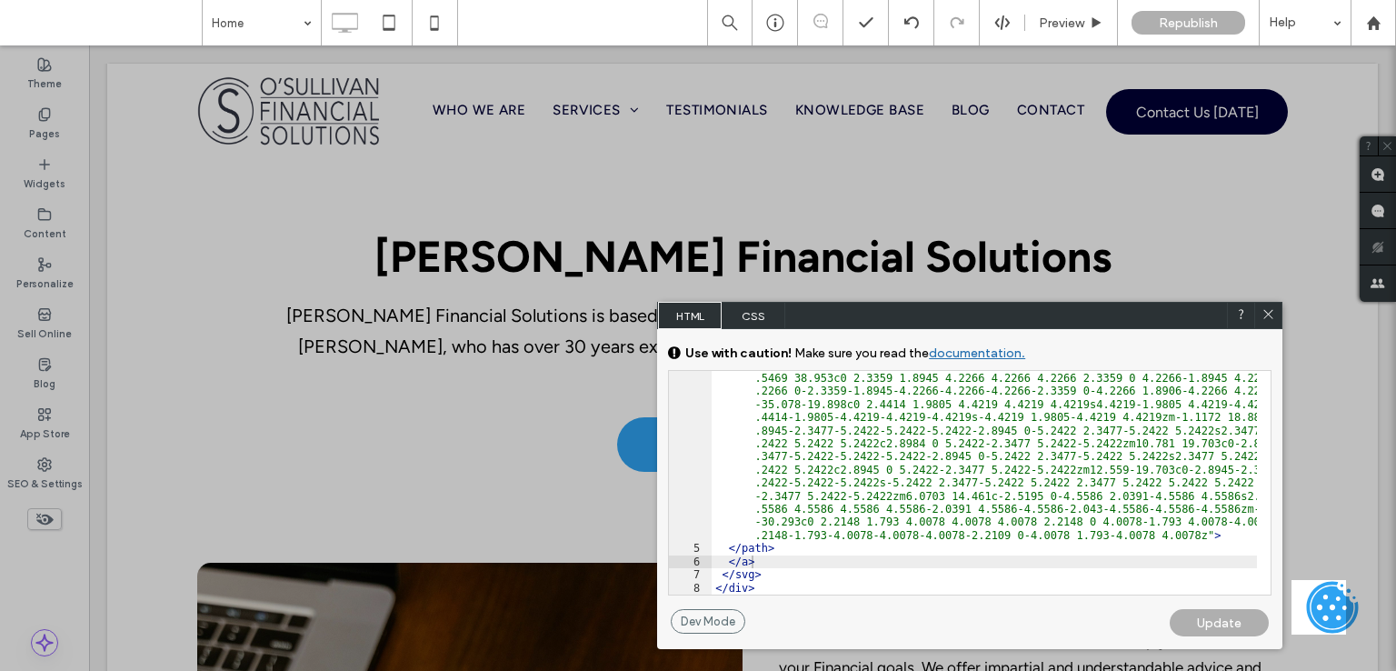
click at [1232, 624] on div "Update" at bounding box center [1219, 622] width 99 height 27
drag, startPoint x: 1267, startPoint y: 309, endPoint x: 401, endPoint y: 105, distance: 890.1
click at [1267, 309] on icon at bounding box center [1269, 314] width 14 height 14
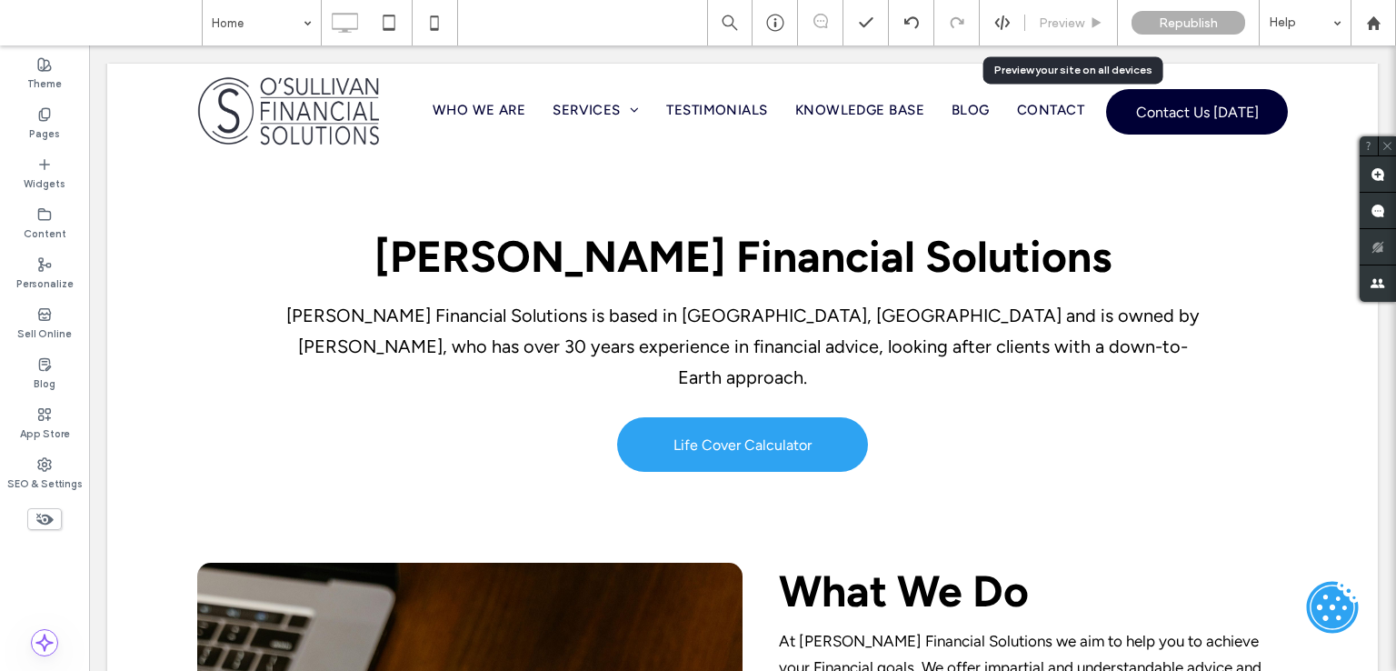
click at [1058, 22] on span "Preview" at bounding box center [1061, 22] width 45 height 15
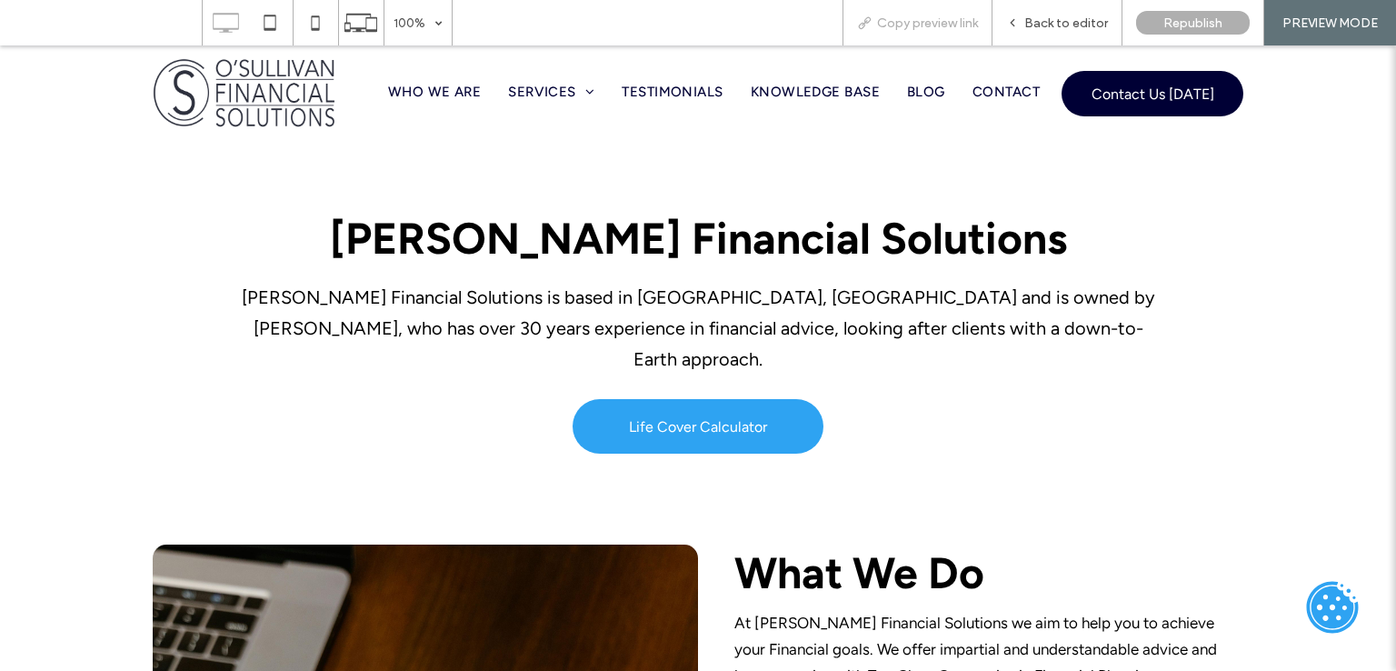
click at [845, 20] on div "Copy preview link" at bounding box center [918, 22] width 148 height 15
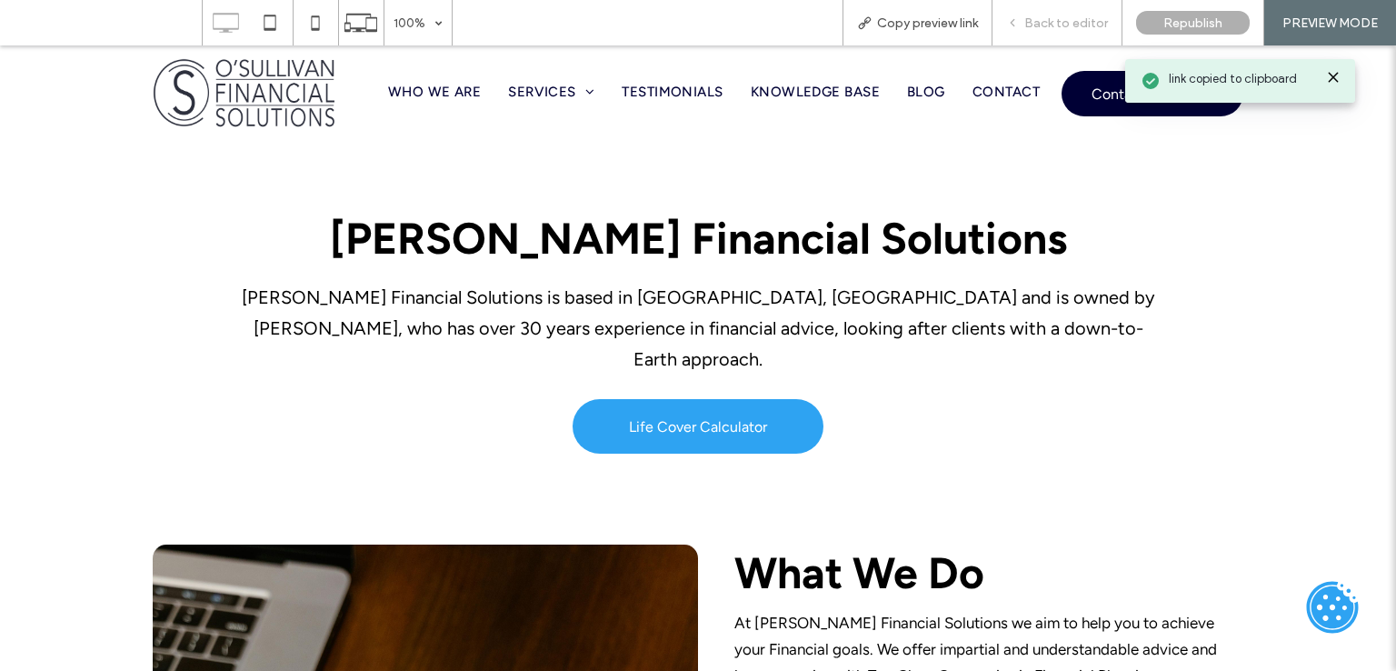
click at [1033, 22] on span "Back to editor" at bounding box center [1066, 22] width 84 height 15
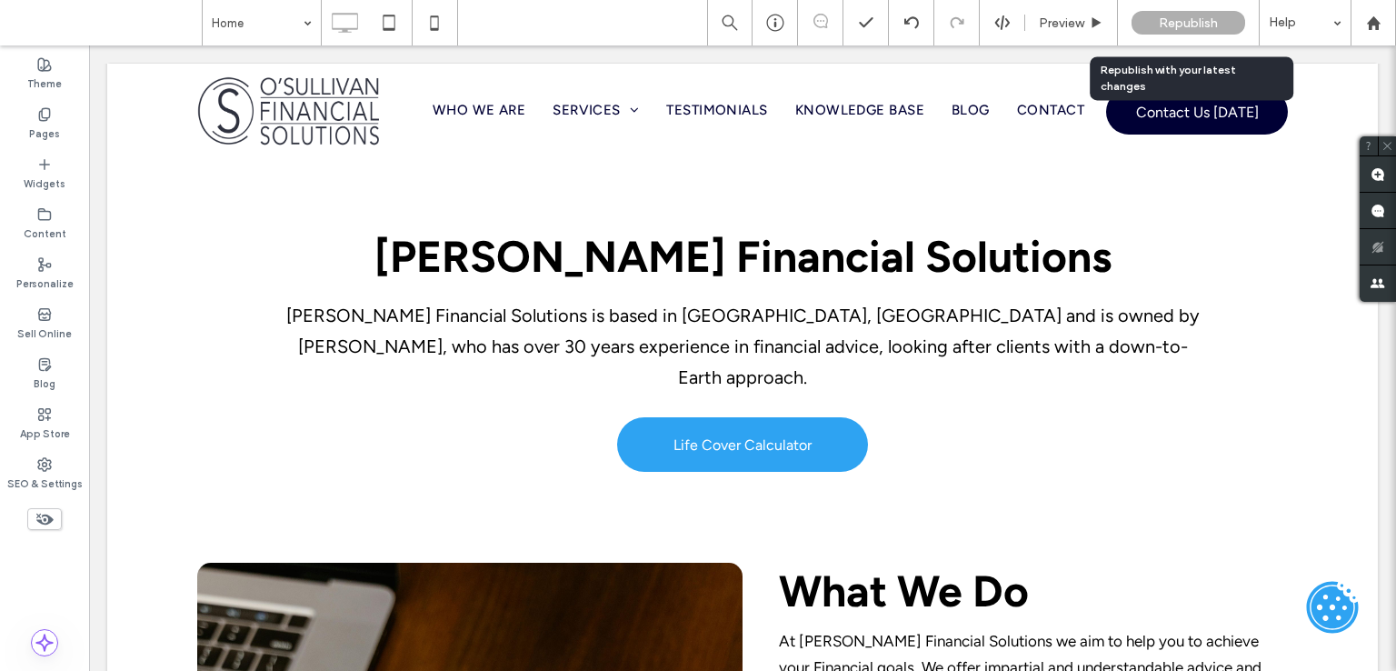
click at [1180, 25] on span "Republish" at bounding box center [1188, 22] width 59 height 15
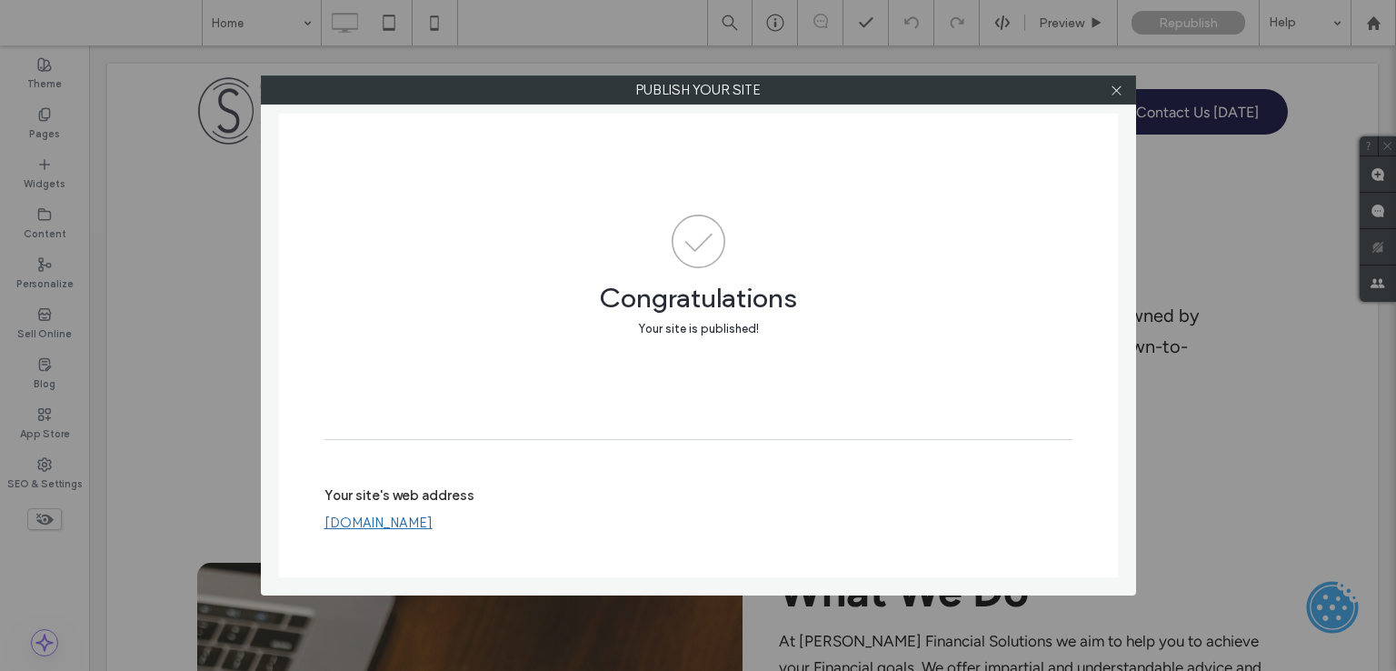
drag, startPoint x: 1128, startPoint y: 89, endPoint x: 1115, endPoint y: 89, distance: 12.7
click at [1127, 89] on div at bounding box center [1117, 89] width 27 height 27
click at [1118, 93] on icon at bounding box center [1117, 91] width 14 height 14
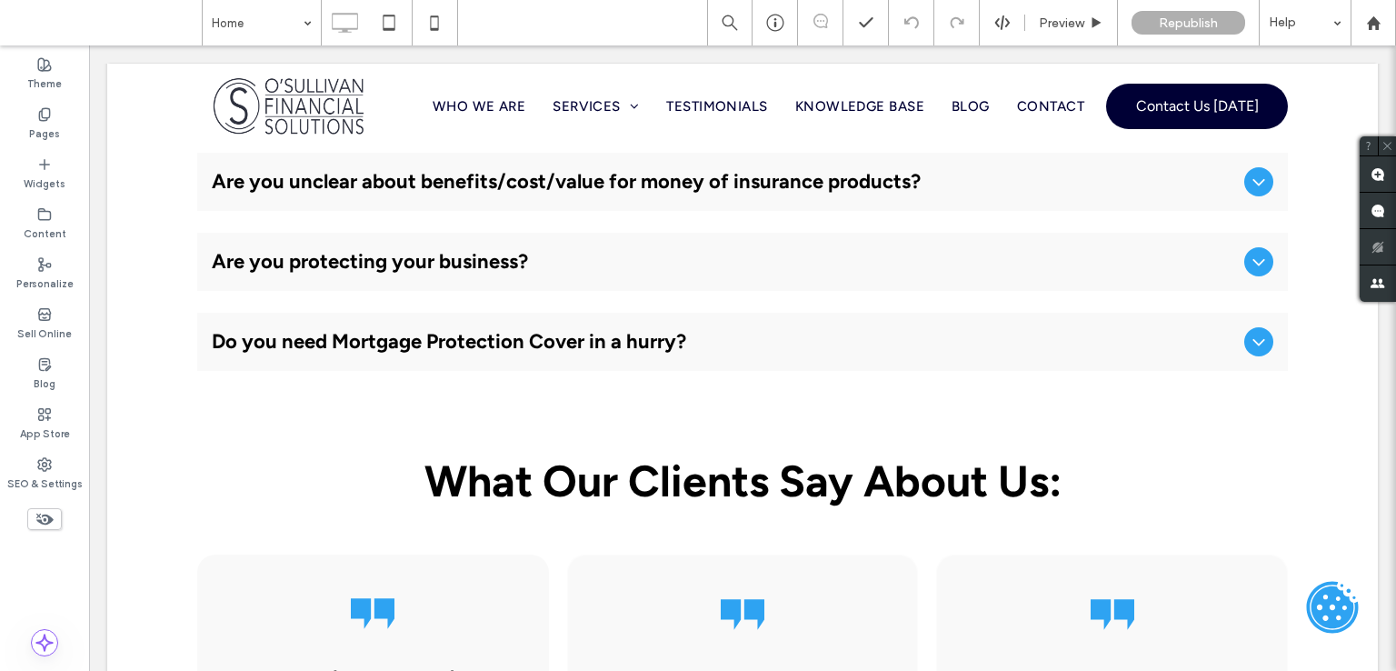
scroll to position [2727, 0]
